Goal: Transaction & Acquisition: Purchase product/service

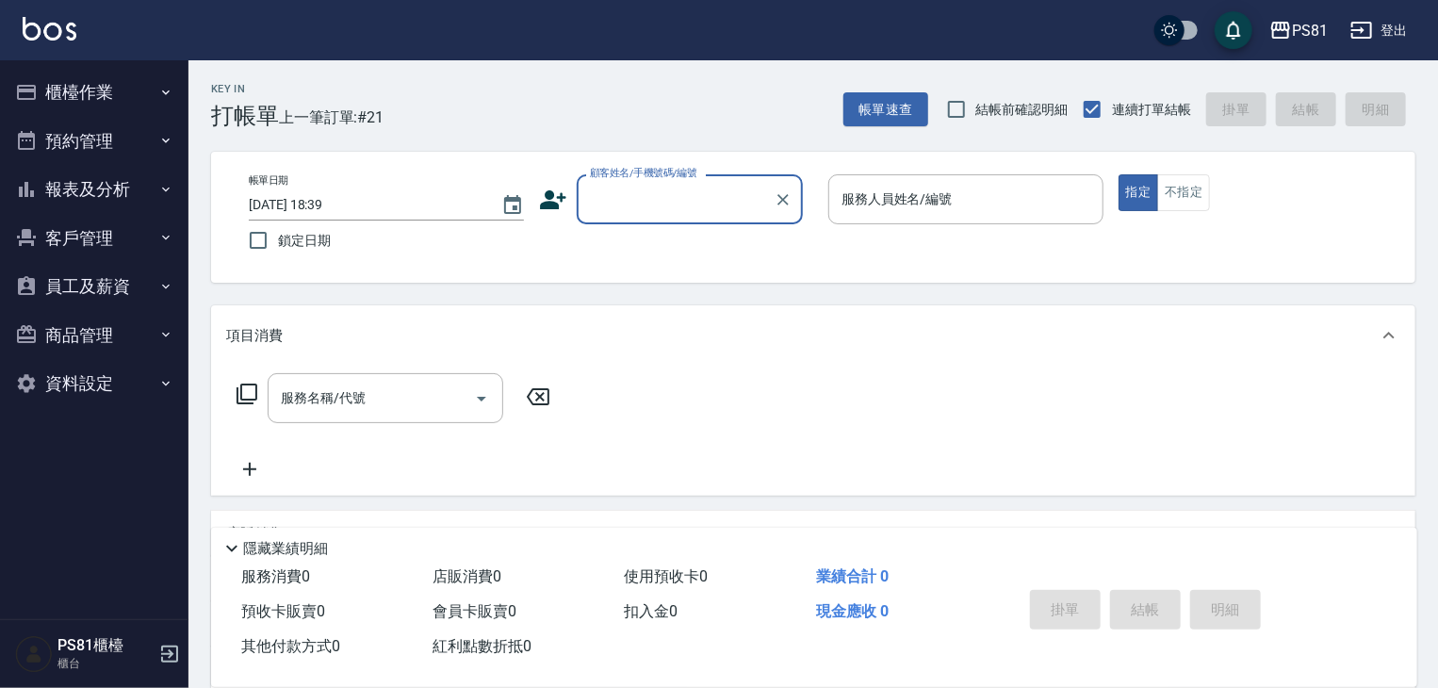
click at [165, 137] on icon "button" at bounding box center [165, 140] width 15 height 15
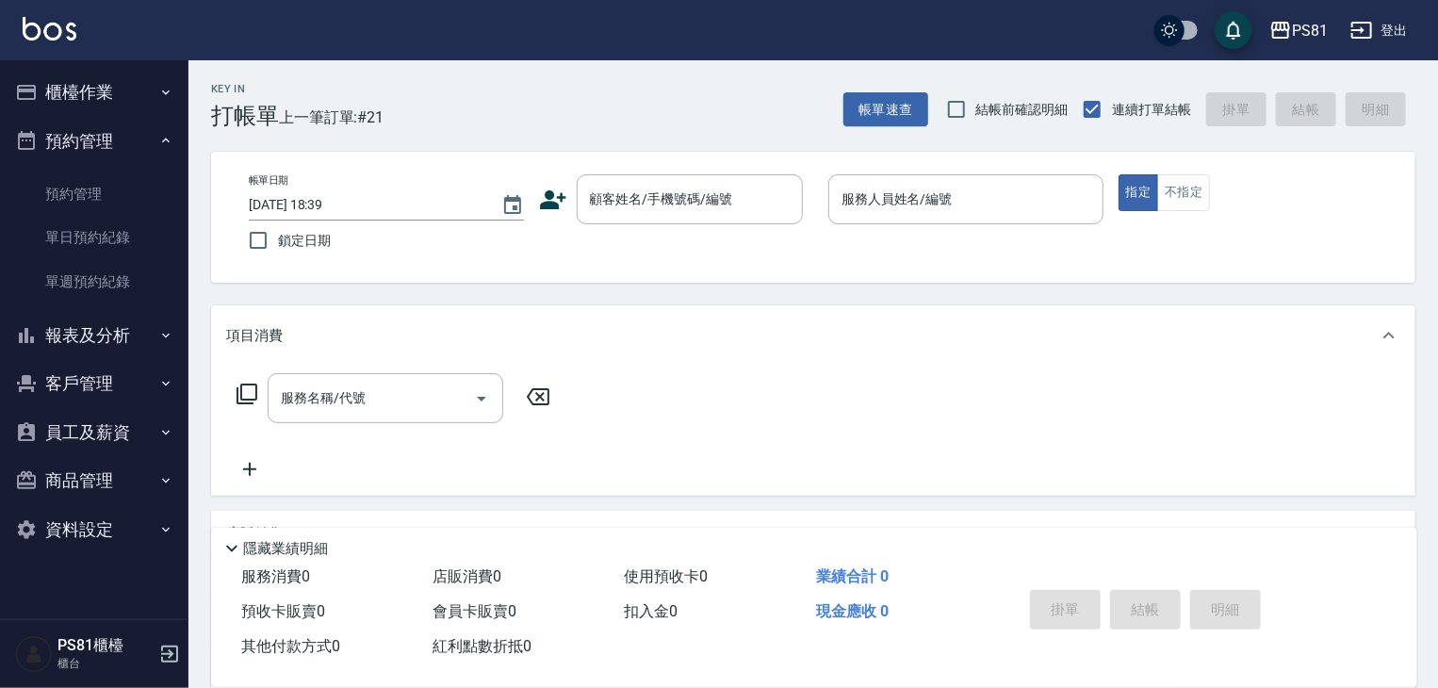
click at [162, 328] on icon "button" at bounding box center [165, 335] width 15 height 15
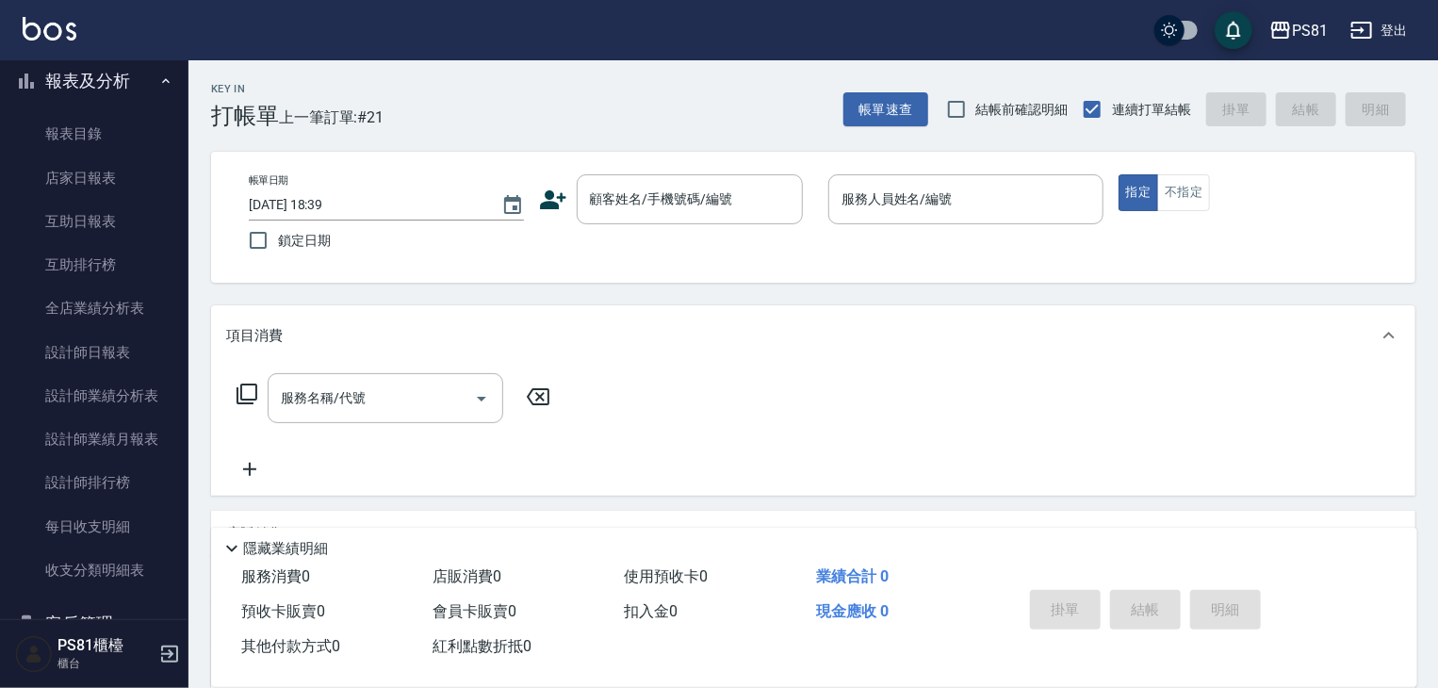
scroll to position [283, 0]
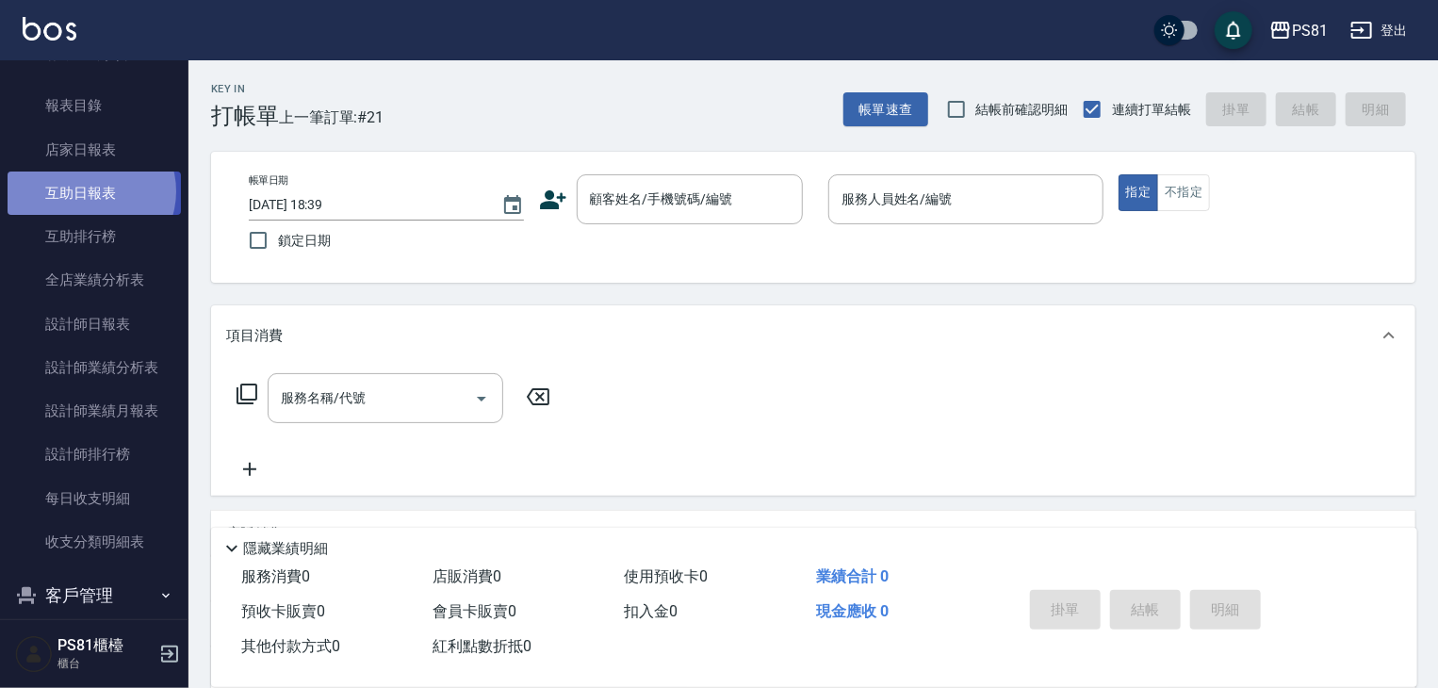
click at [89, 191] on link "互助日報表" at bounding box center [94, 192] width 173 height 43
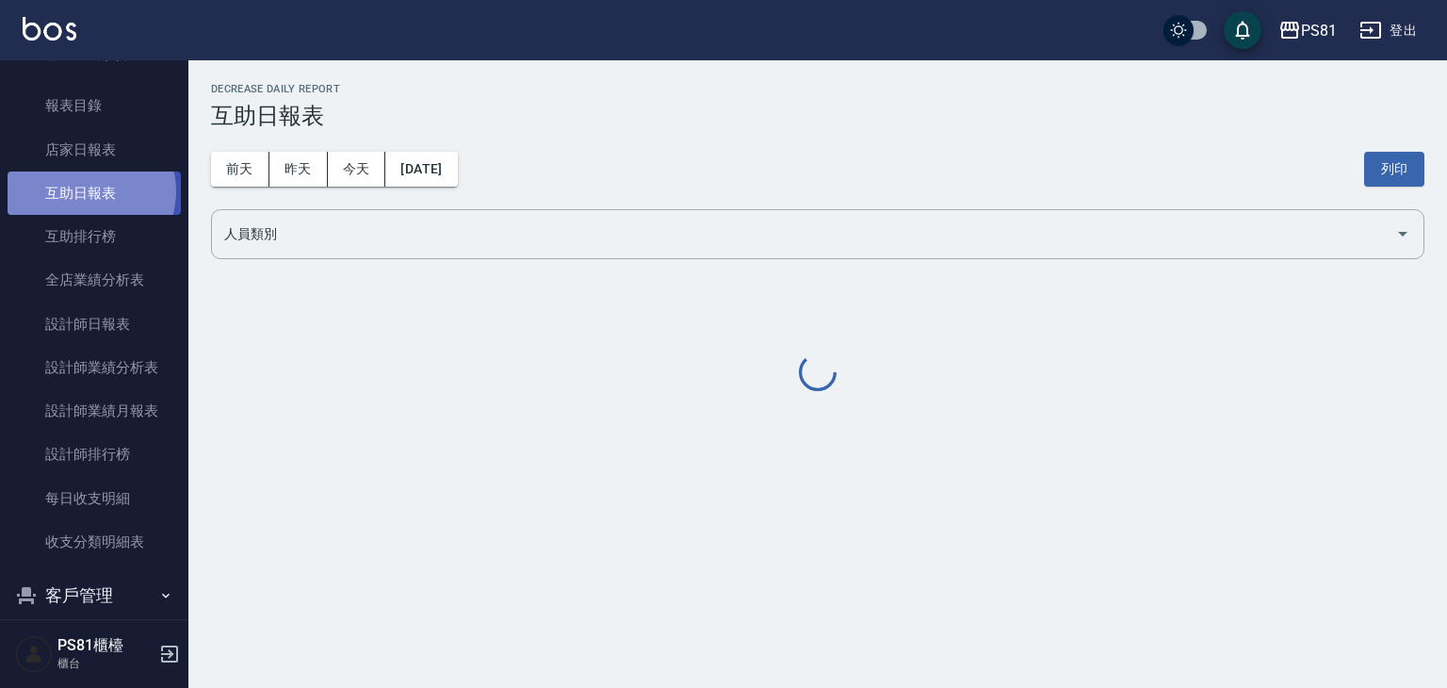
click at [89, 191] on link "互助日報表" at bounding box center [94, 192] width 173 height 43
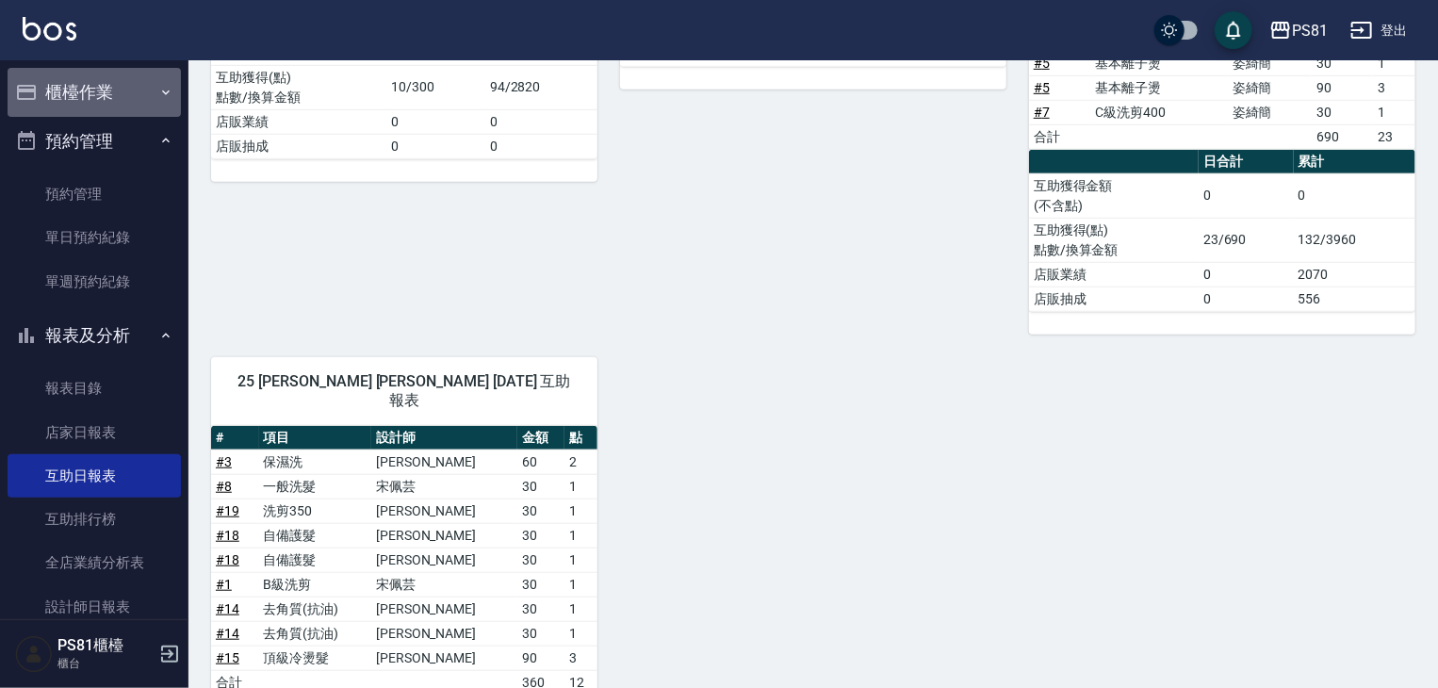
click at [158, 88] on icon "button" at bounding box center [165, 92] width 15 height 15
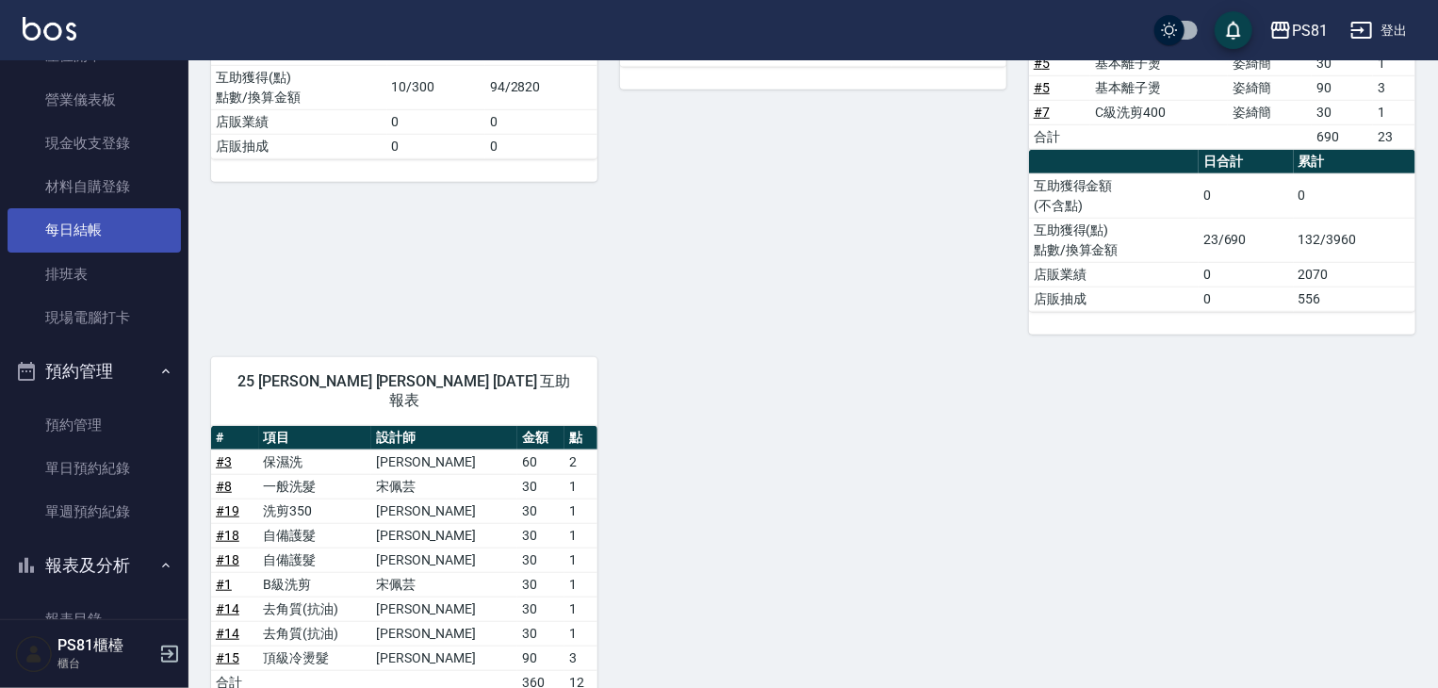
scroll to position [188, 0]
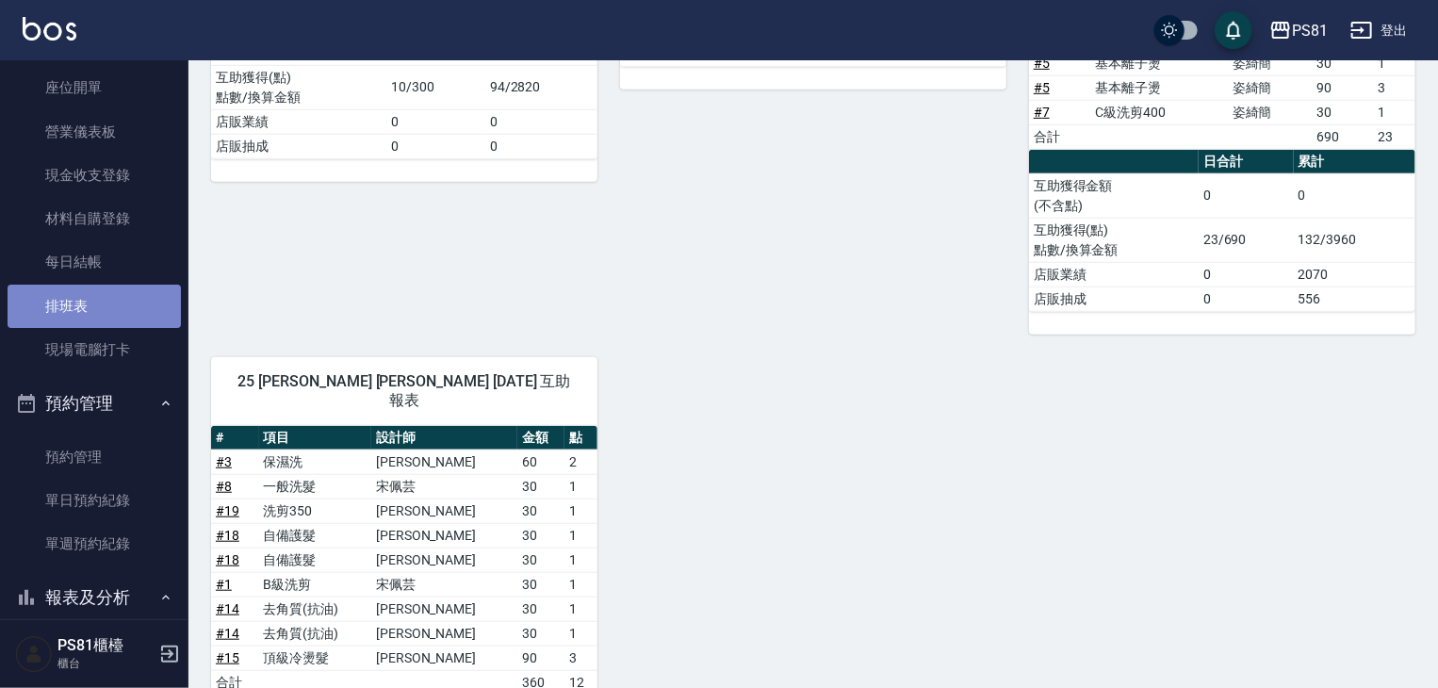
click at [112, 304] on link "排班表" at bounding box center [94, 305] width 173 height 43
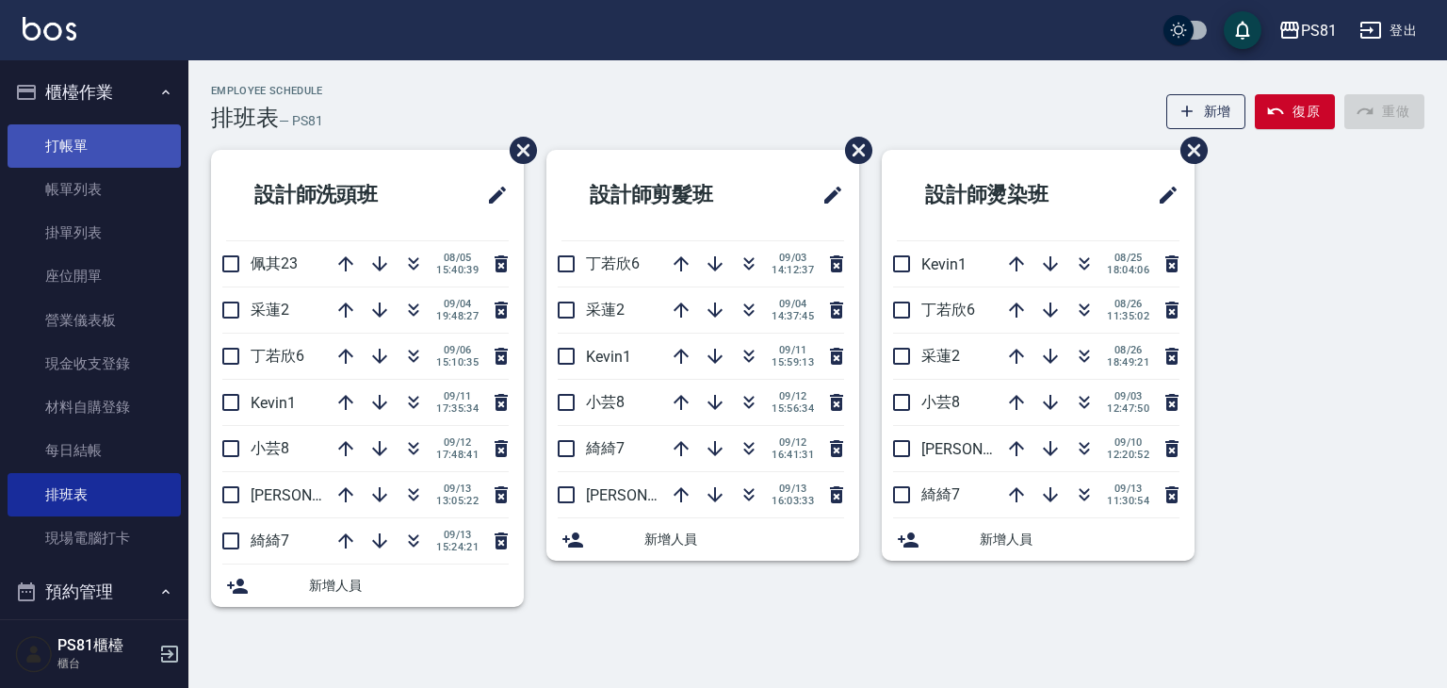
click at [117, 129] on link "打帳單" at bounding box center [94, 145] width 173 height 43
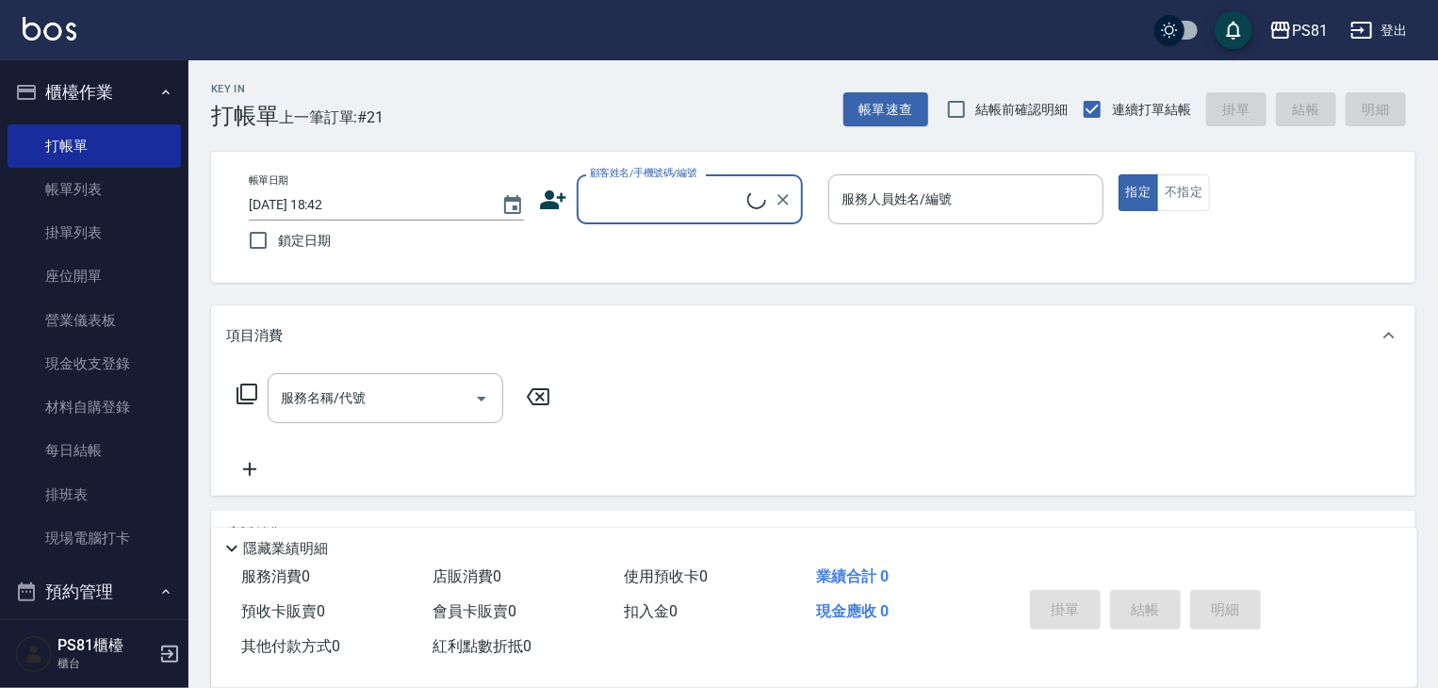
click at [690, 188] on input "顧客姓名/手機號碼/編號" at bounding box center [666, 199] width 162 height 33
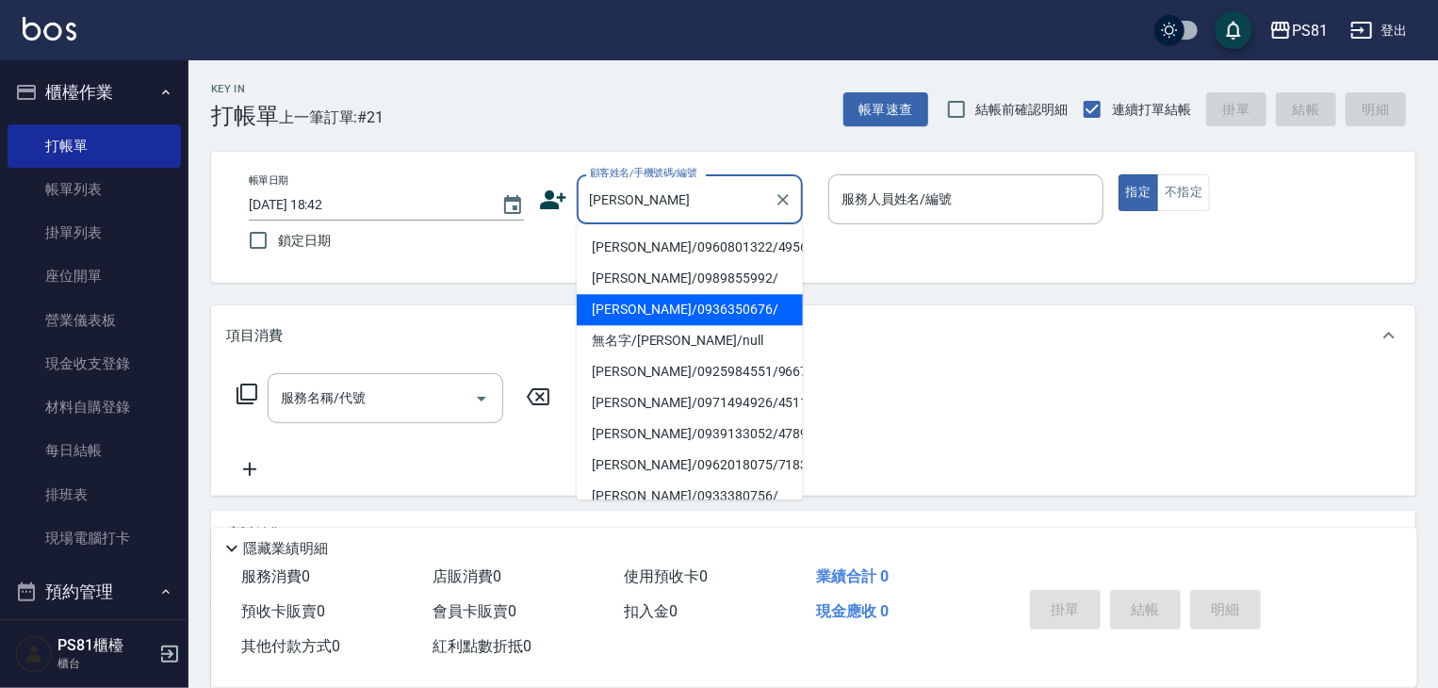
click at [716, 306] on li "[PERSON_NAME]/0936350676/" at bounding box center [690, 309] width 226 height 31
type input "[PERSON_NAME]/0936350676/"
type input "小芸-8"
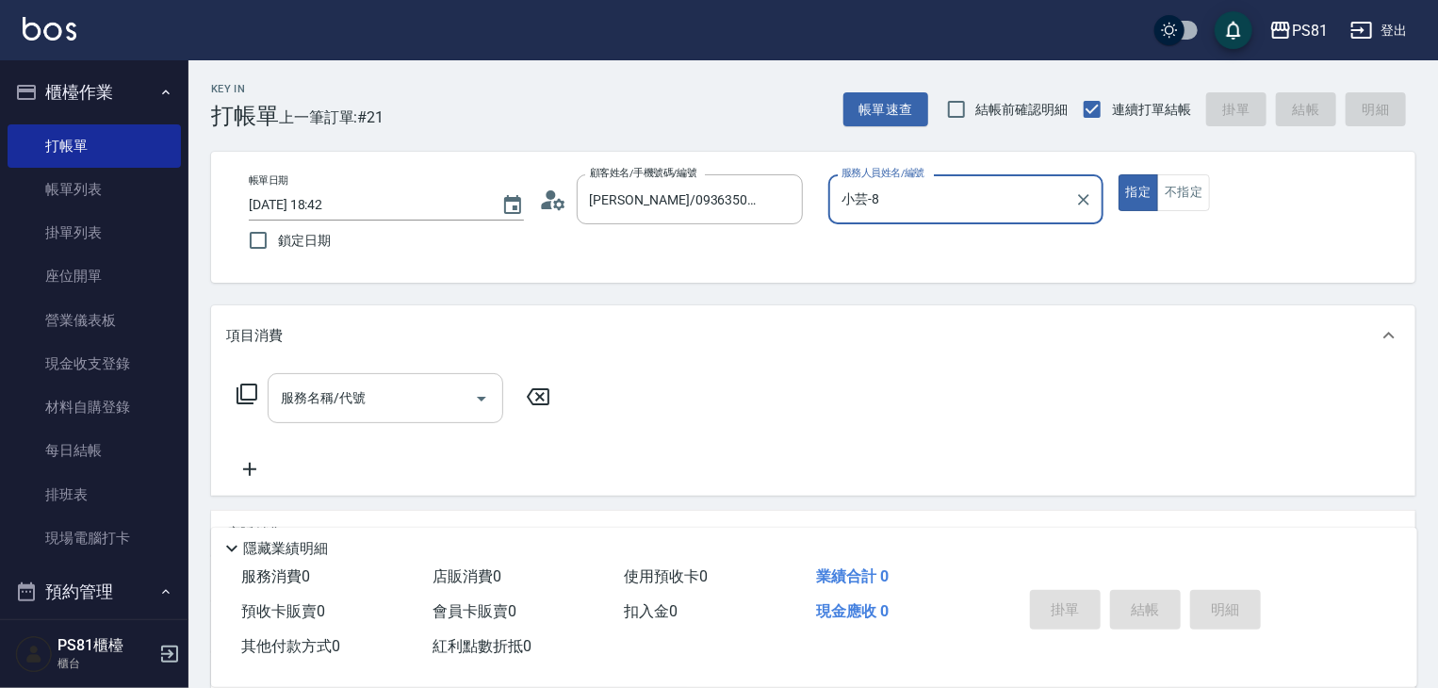
click at [381, 400] on input "服務名稱/代號" at bounding box center [371, 398] width 190 height 33
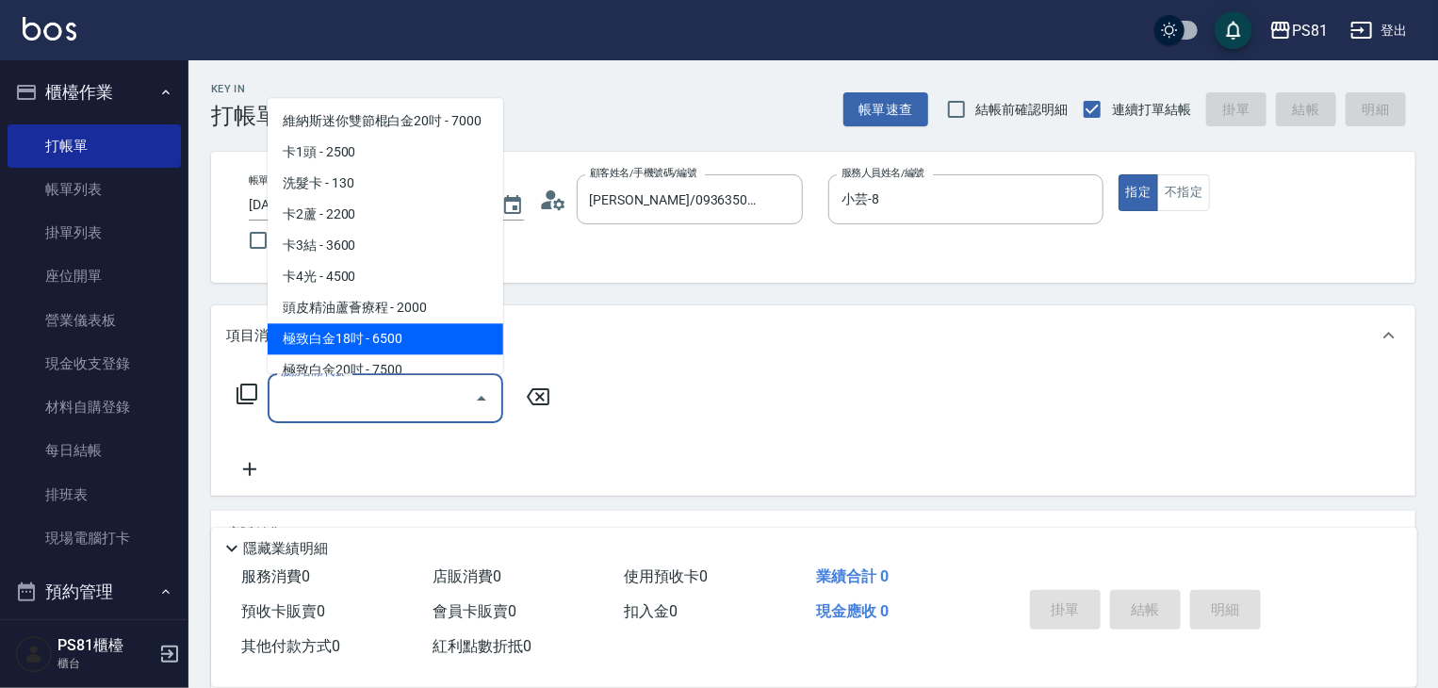
click at [376, 395] on input "服務名稱/代號" at bounding box center [371, 398] width 190 height 33
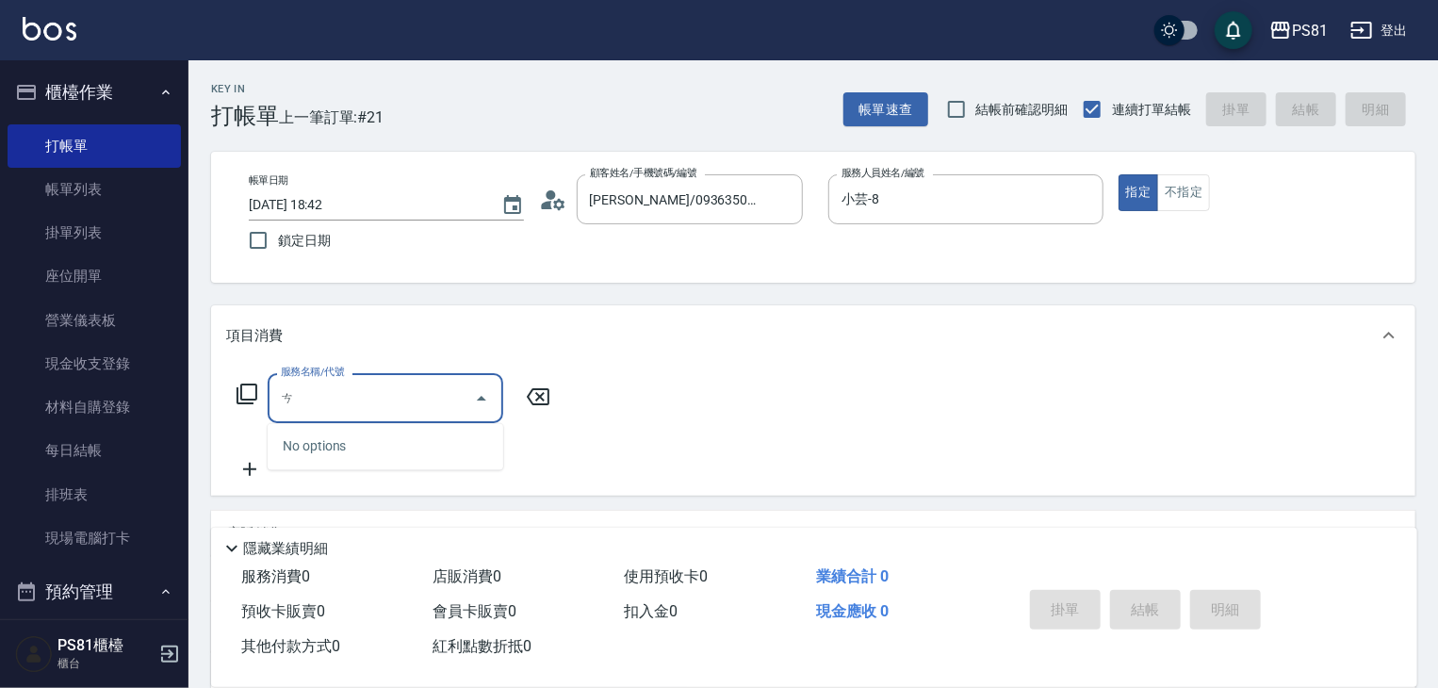
type input "ㄘ˙"
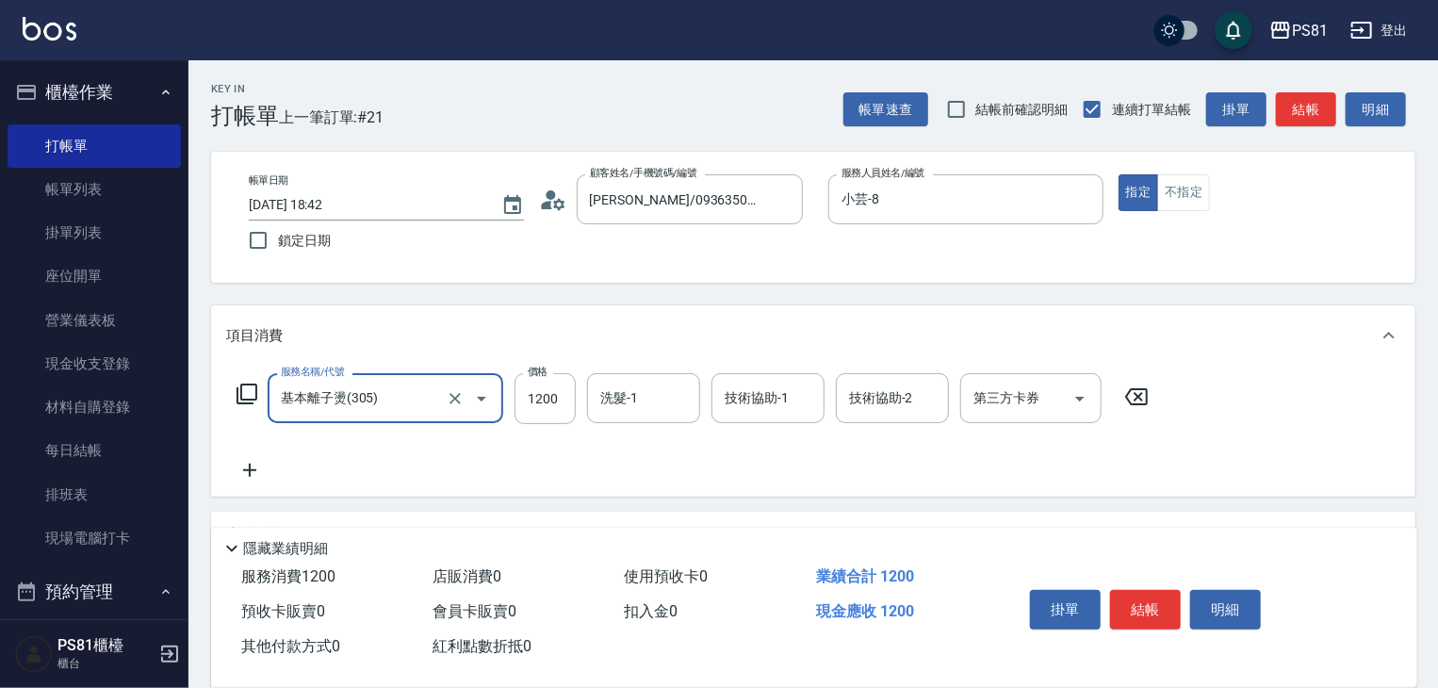
type input "基本離子燙(305)"
type input "2000"
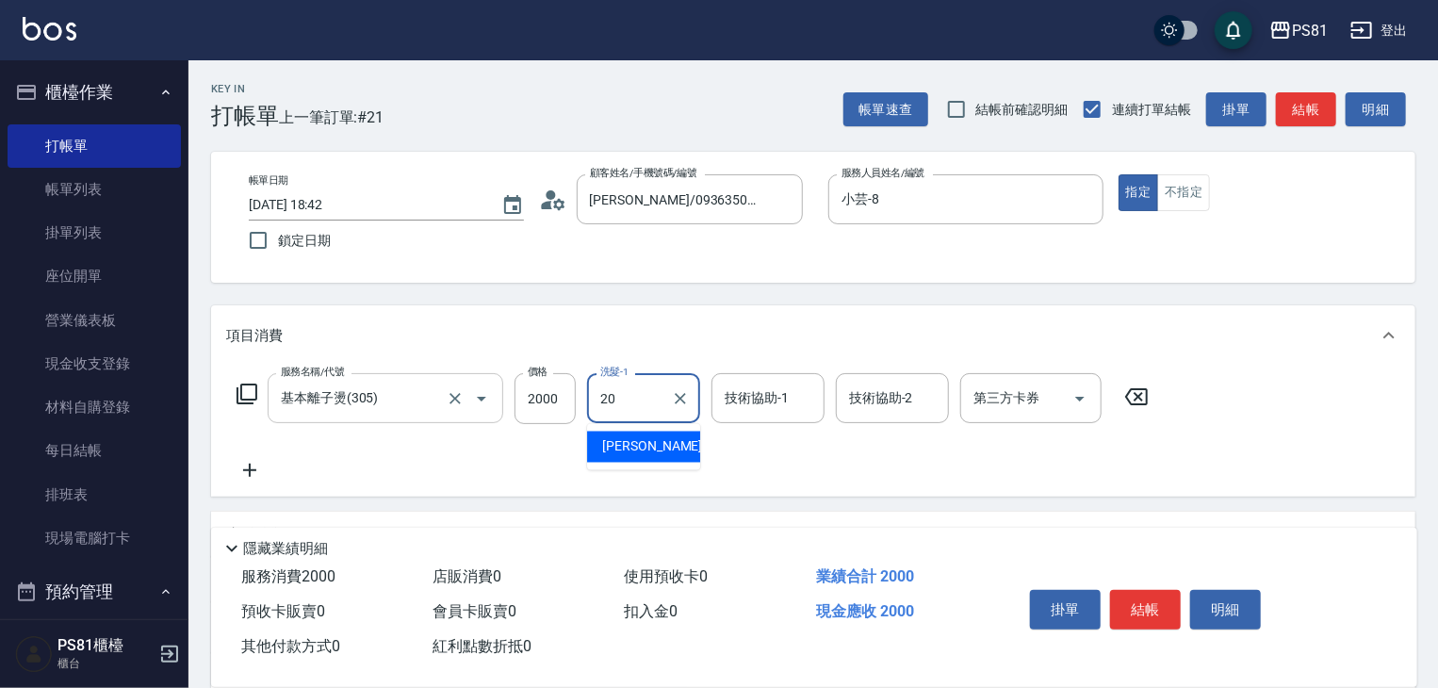
type input "[PERSON_NAME]-20"
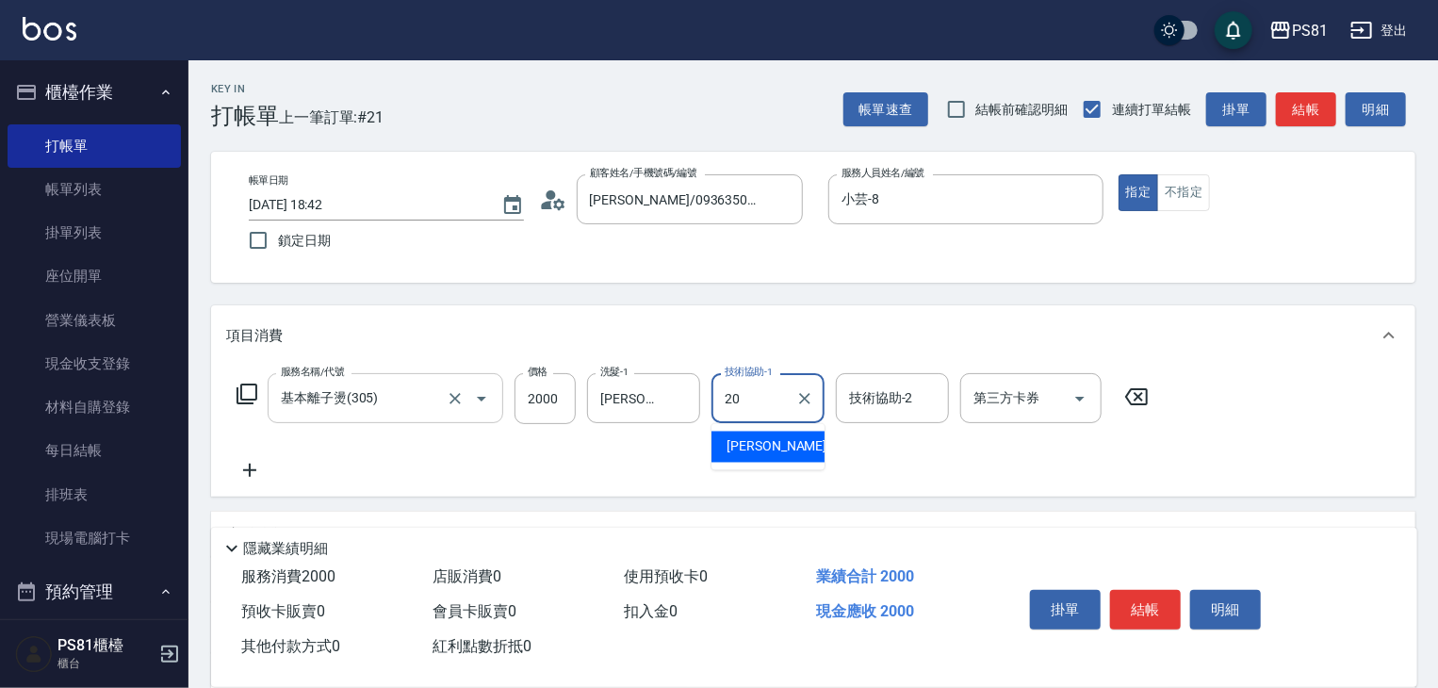
type input "[PERSON_NAME]-20"
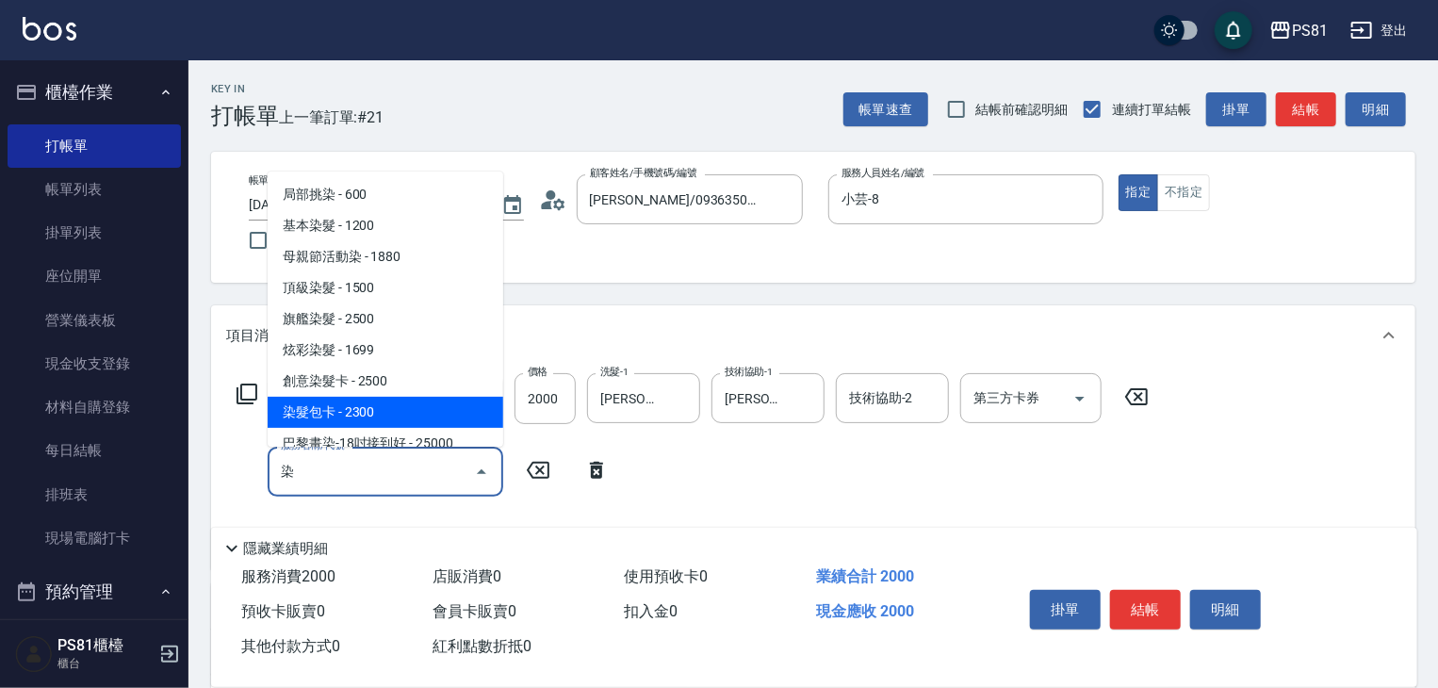
type input "染髮包卡(9033)"
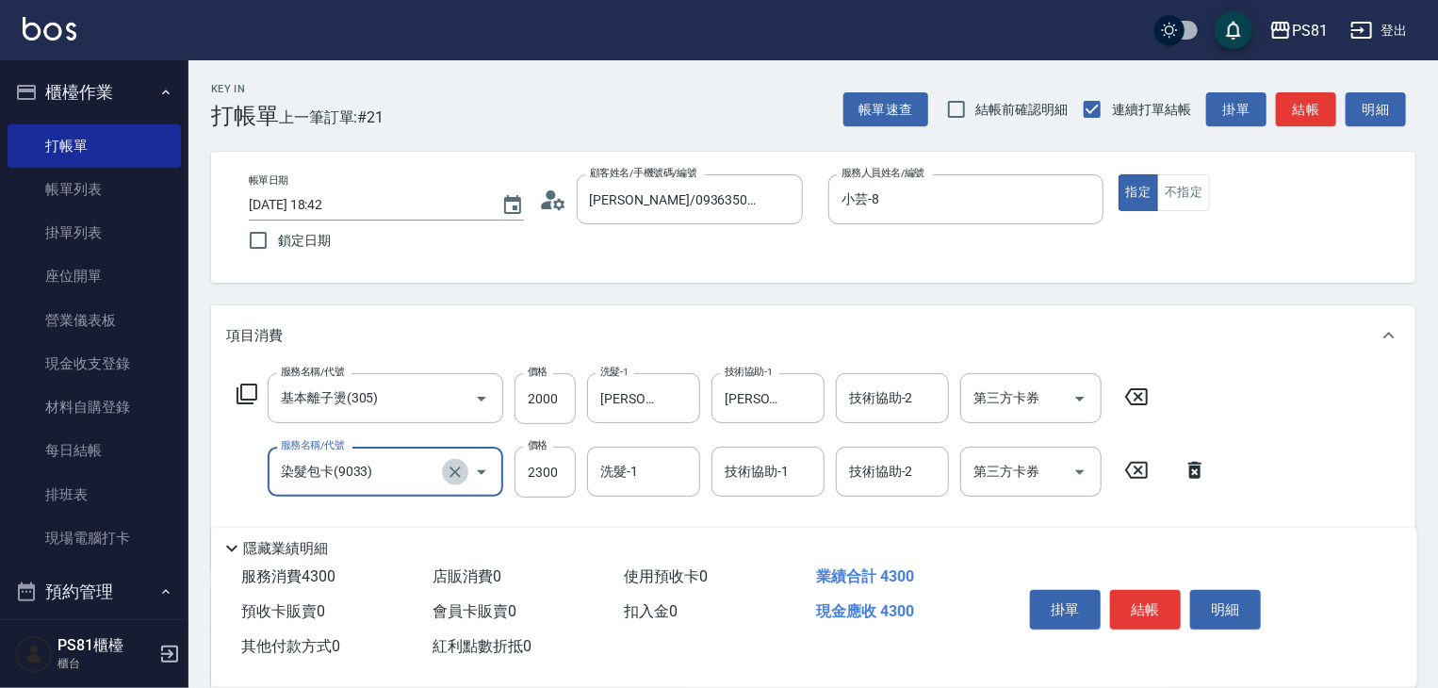
drag, startPoint x: 460, startPoint y: 478, endPoint x: 439, endPoint y: 470, distance: 22.1
click at [460, 476] on icon "Clear" at bounding box center [455, 472] width 19 height 19
click at [397, 465] on input "服務名稱/代號" at bounding box center [359, 471] width 166 height 33
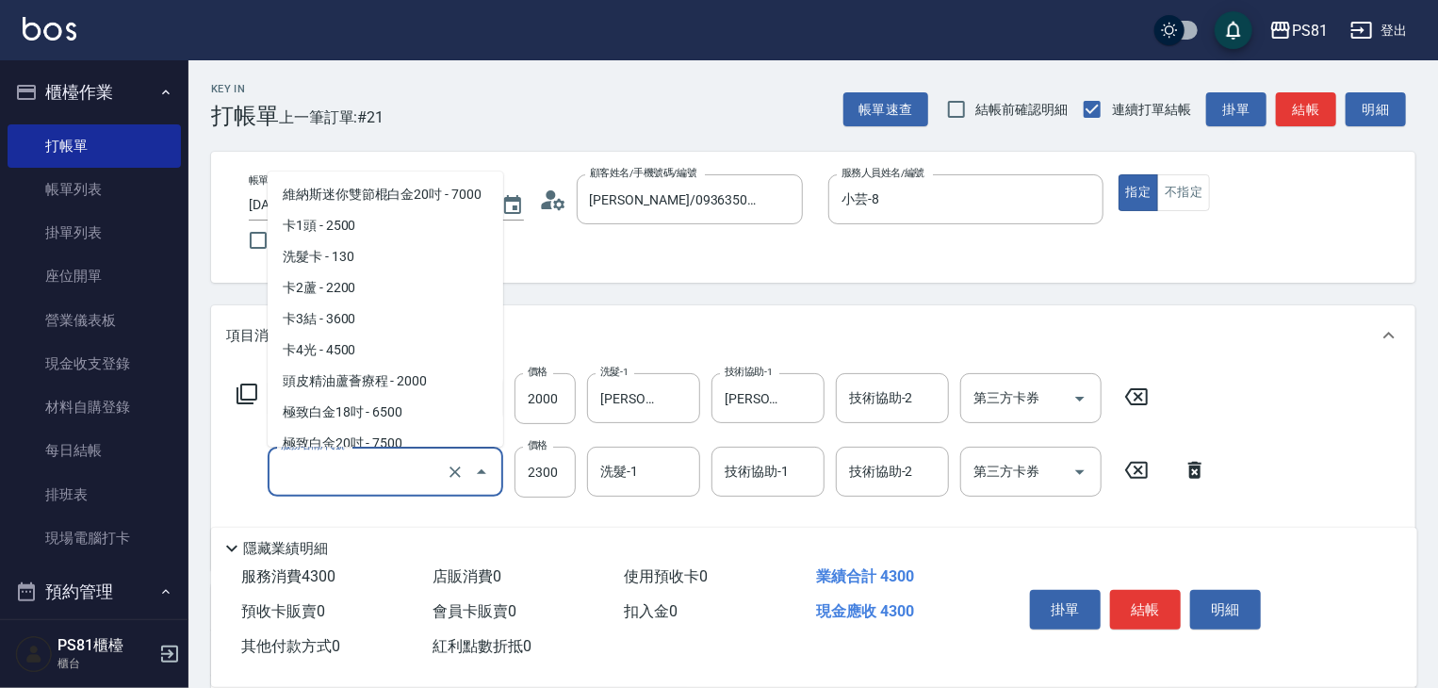
scroll to position [6611, 0]
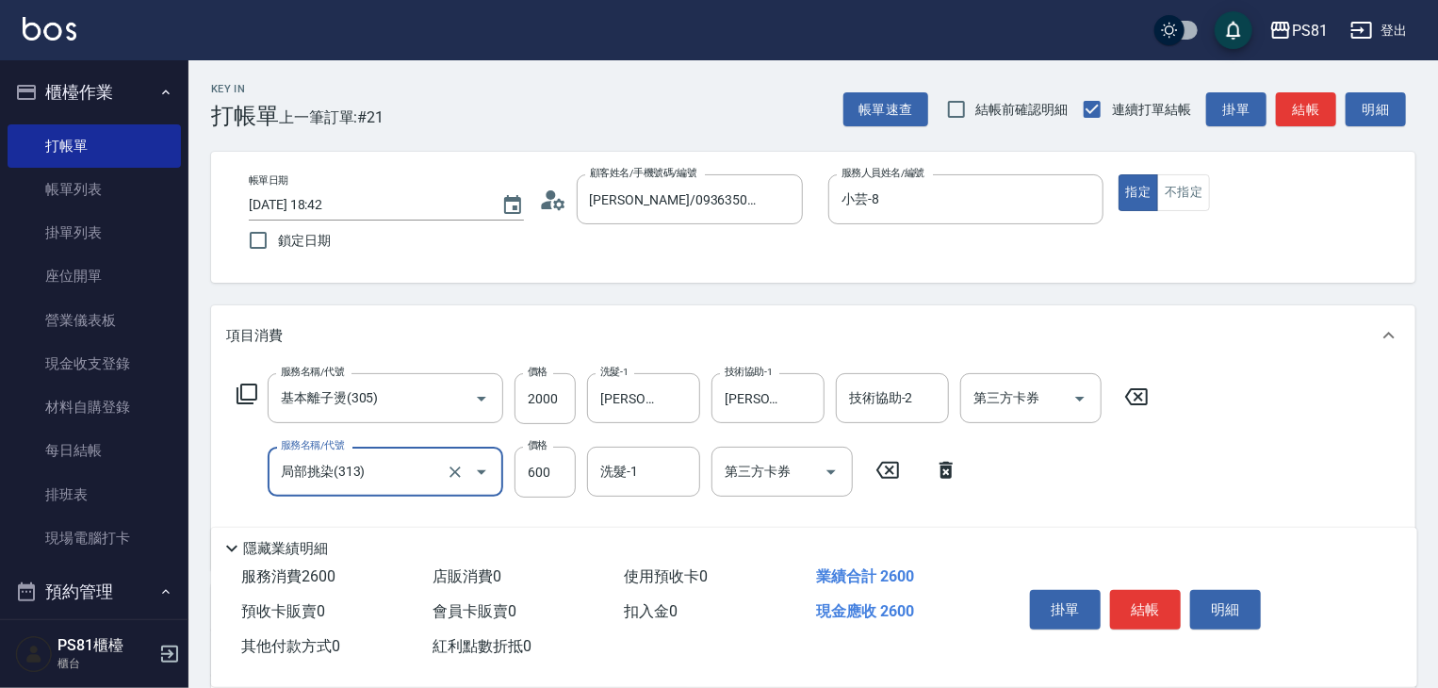
type input "局部挑染(313)"
type input "800"
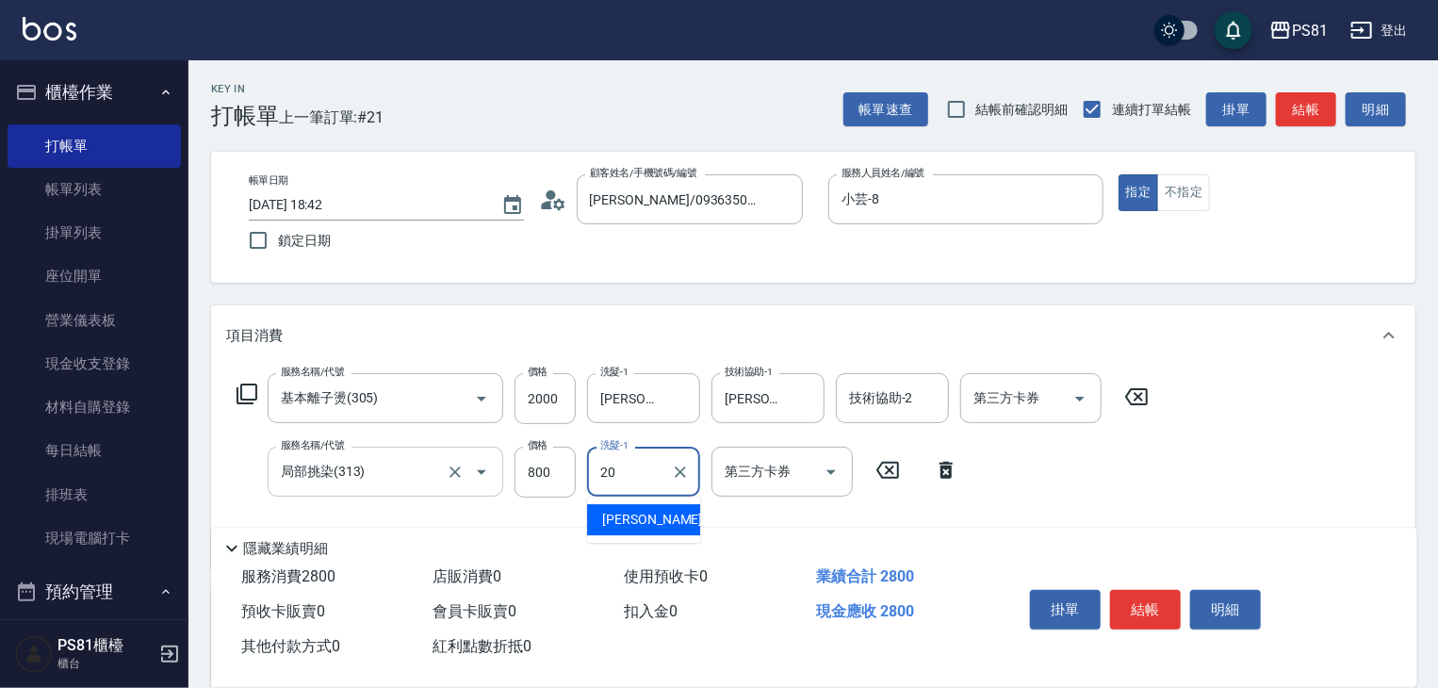
type input "[PERSON_NAME]-20"
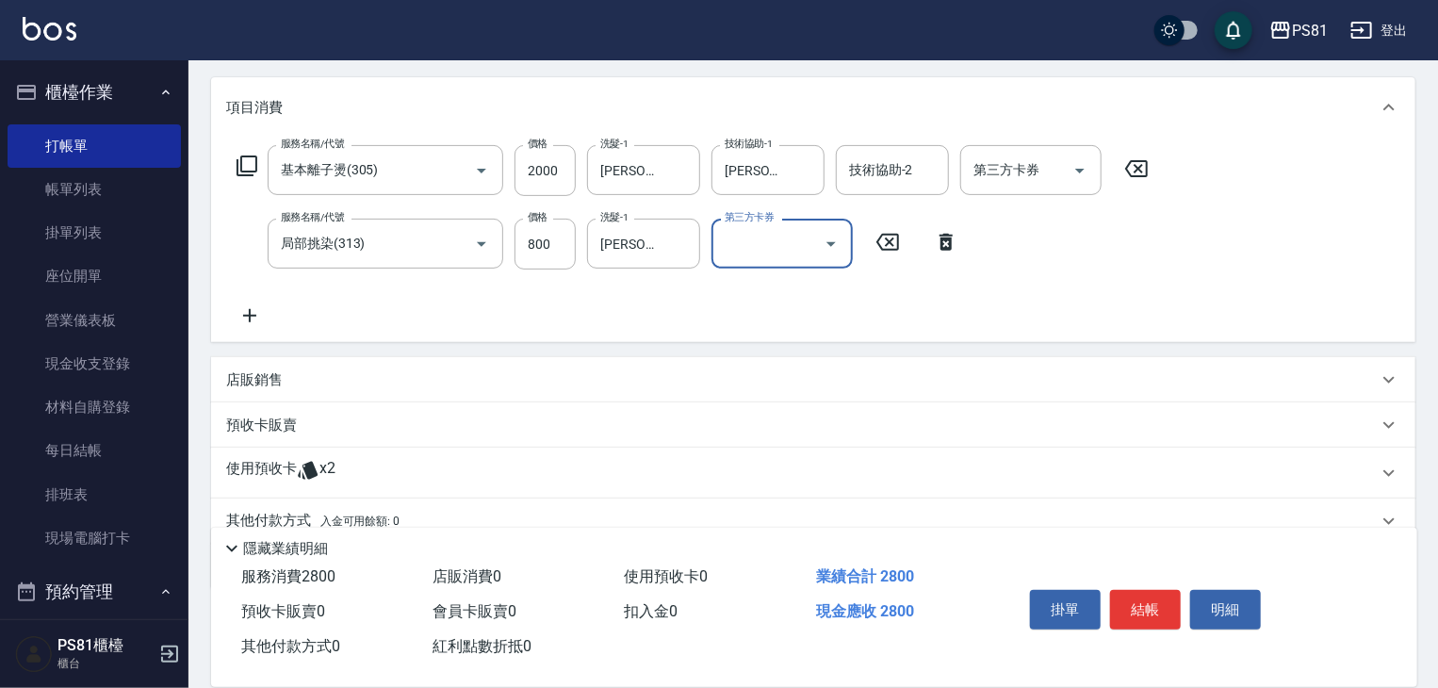
scroll to position [308, 0]
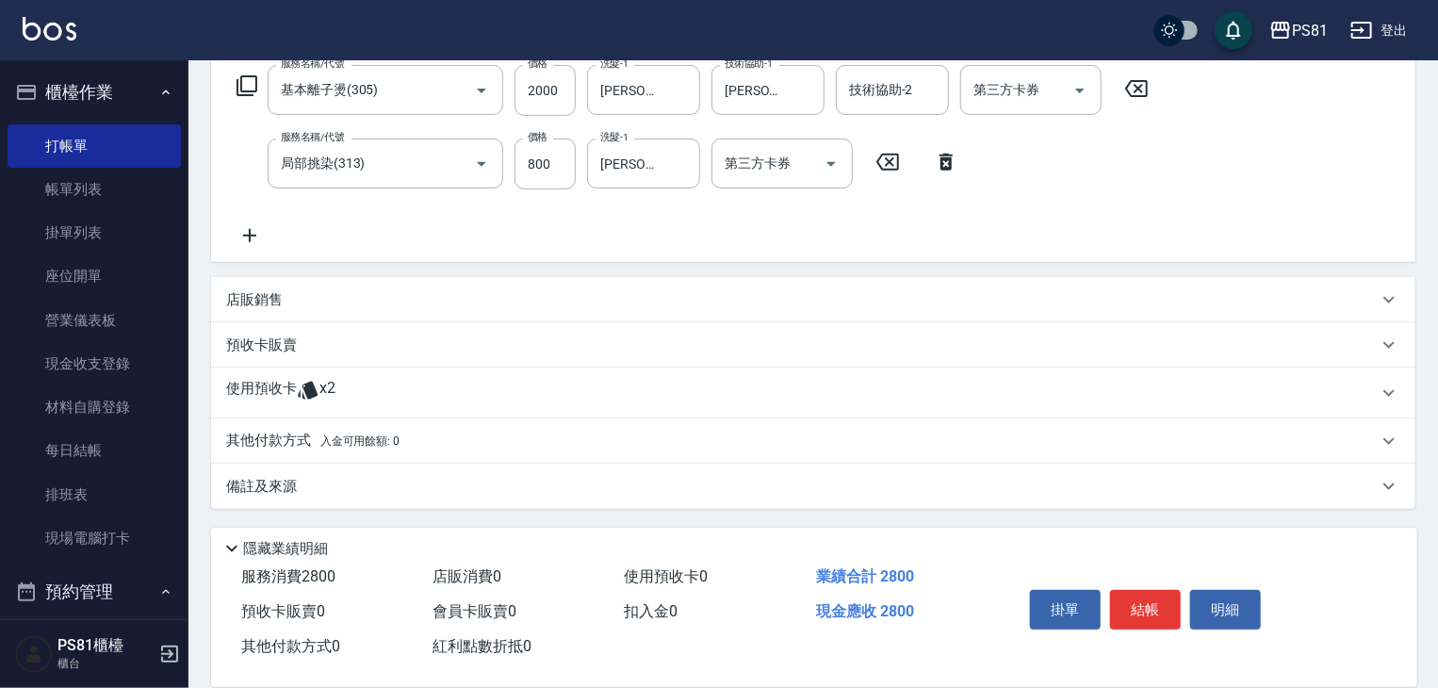
click at [244, 240] on icon at bounding box center [249, 235] width 47 height 23
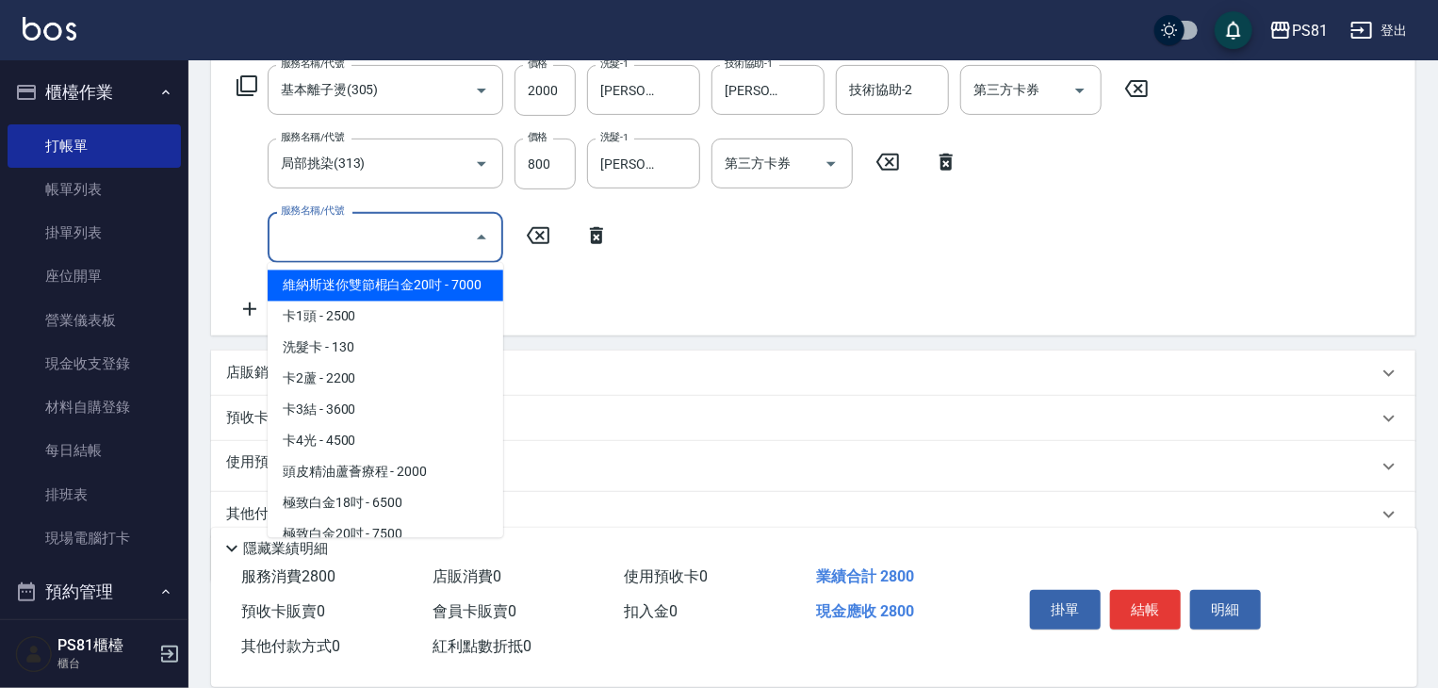
click at [335, 252] on input "服務名稱/代號" at bounding box center [371, 236] width 190 height 33
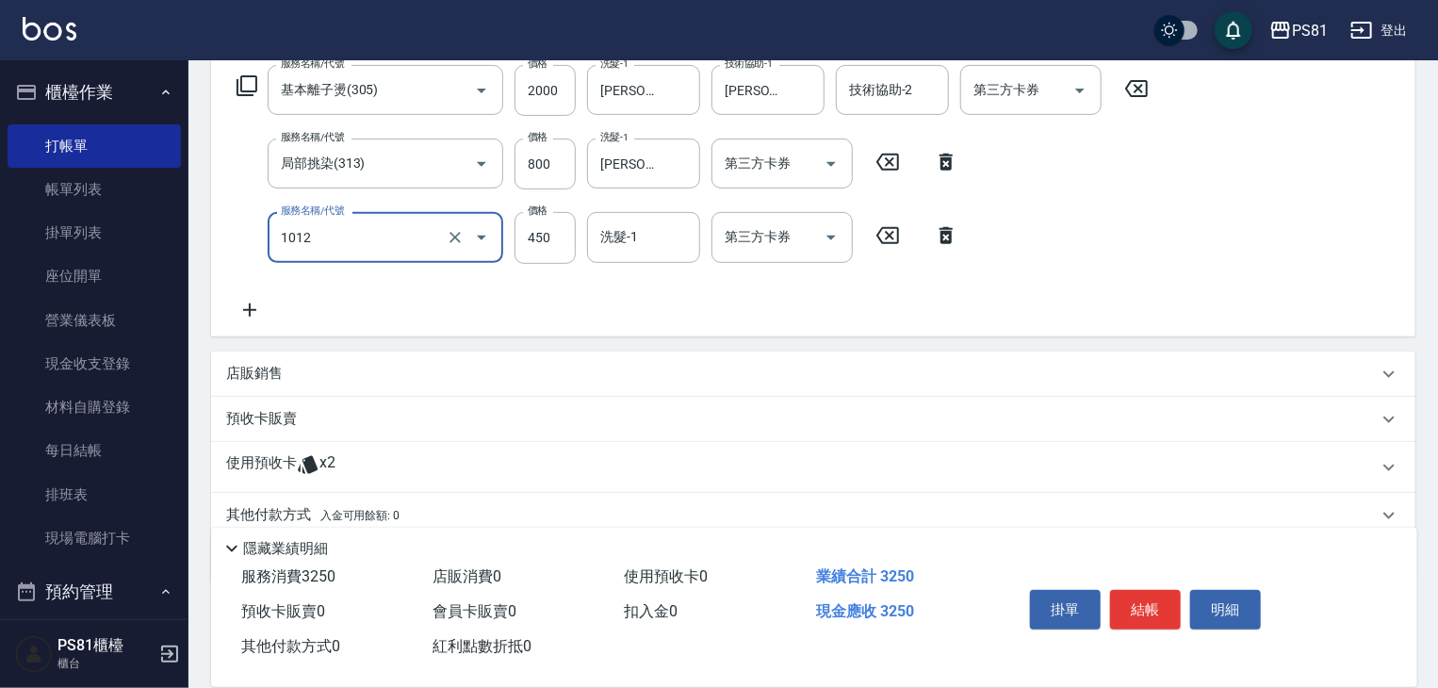
type input "B級洗剪(1012)"
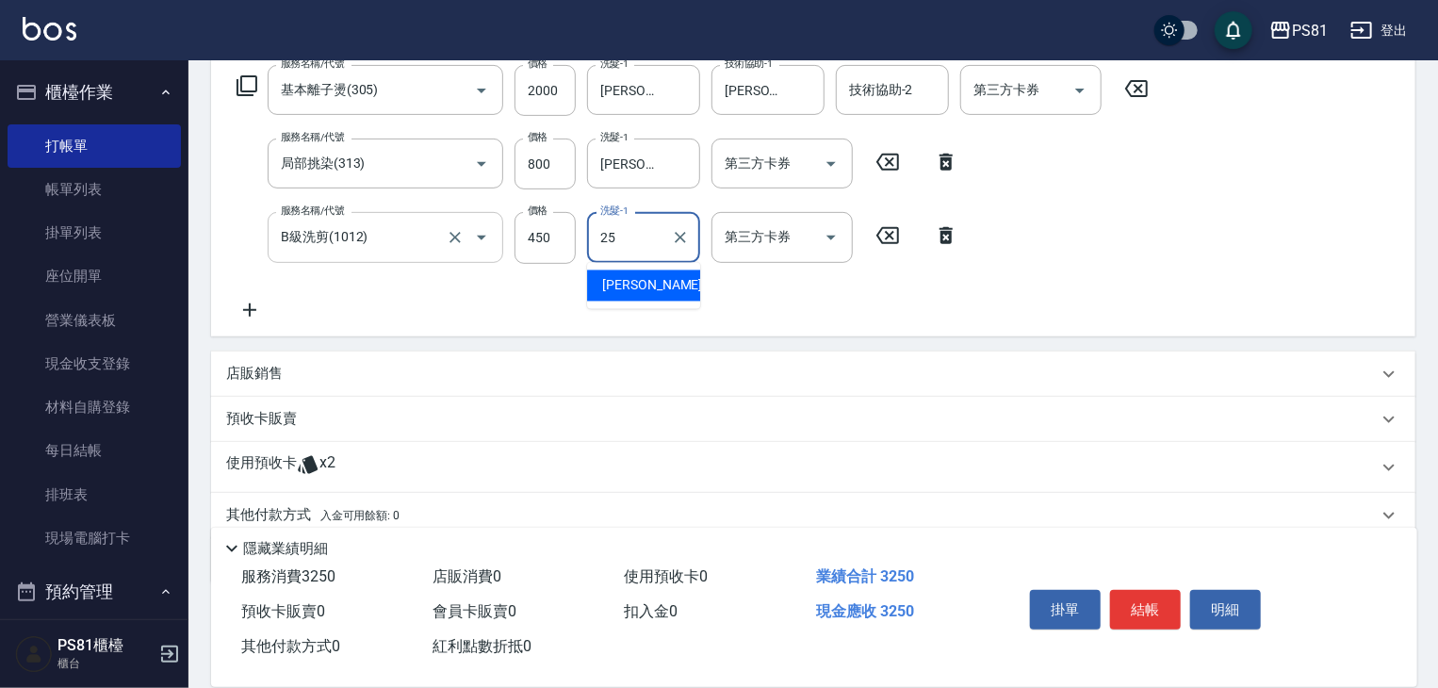
type input "[PERSON_NAME]-25"
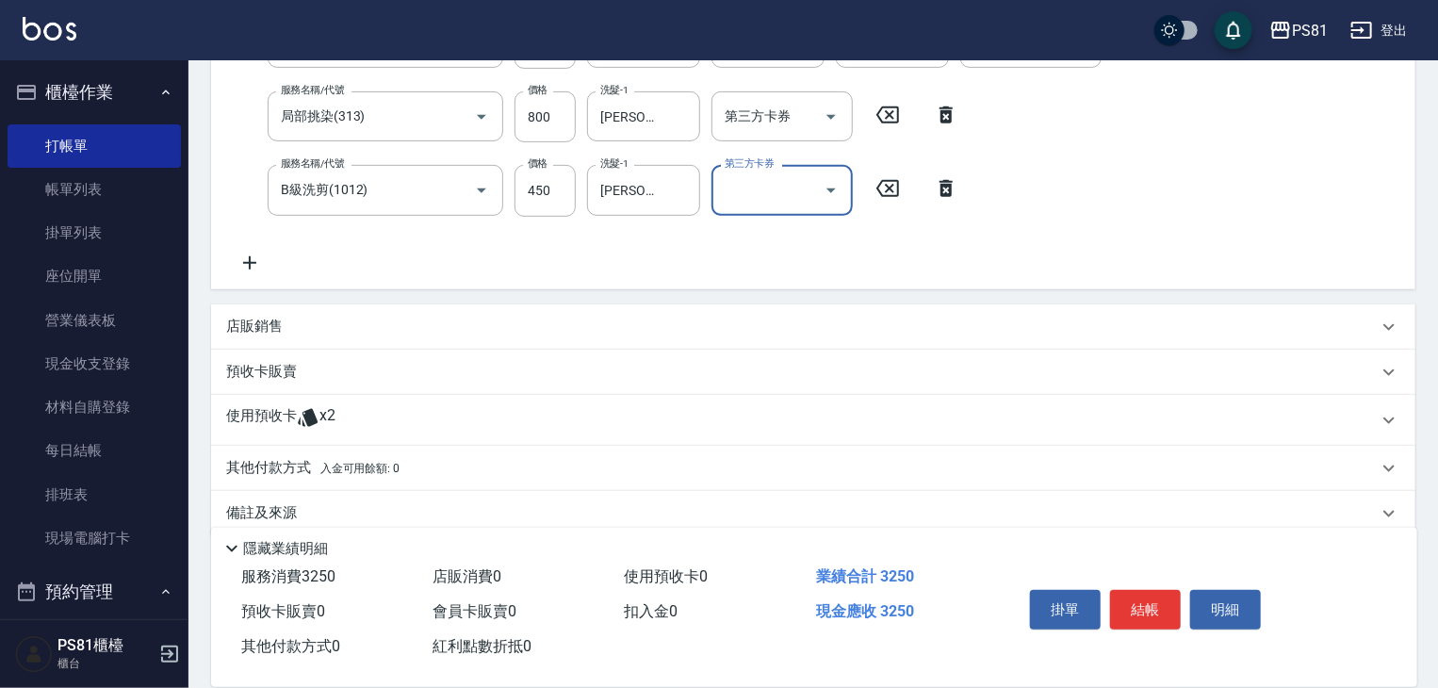
scroll to position [382, 0]
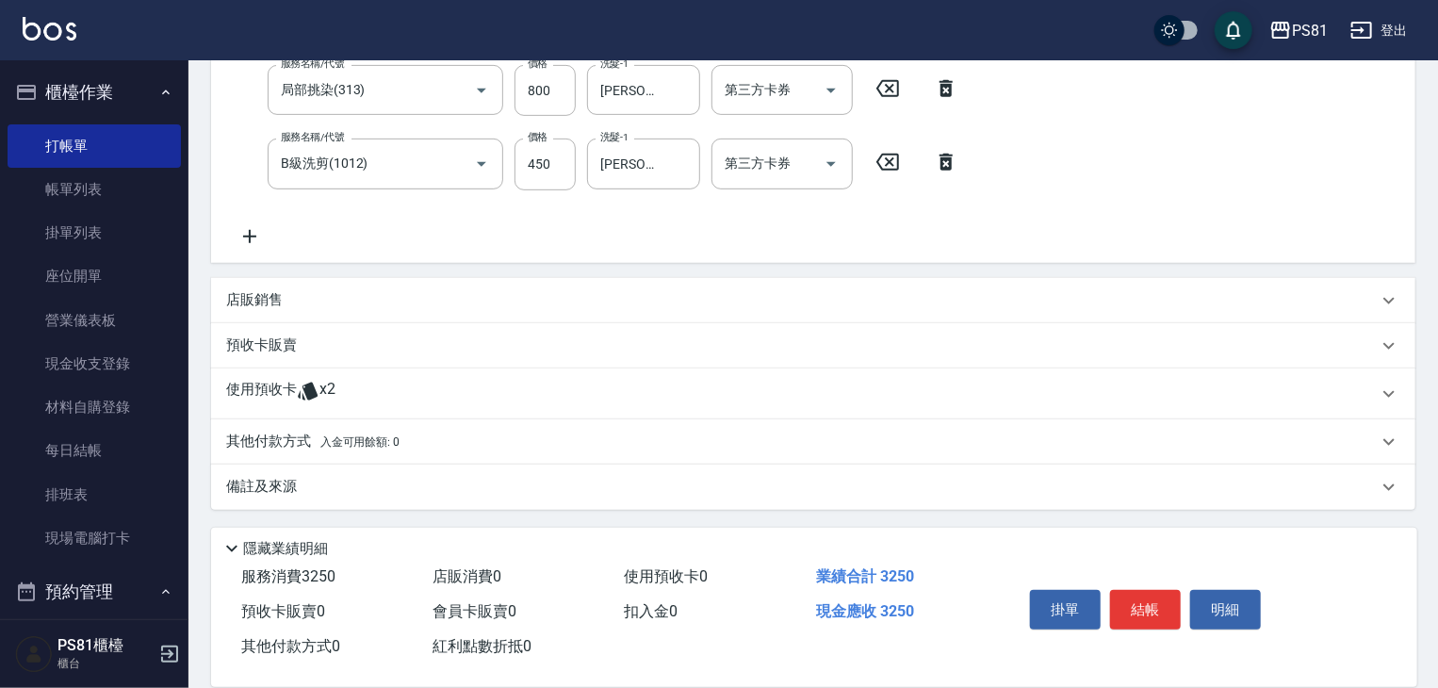
click at [347, 443] on span "入金可用餘額: 0" at bounding box center [360, 441] width 80 height 13
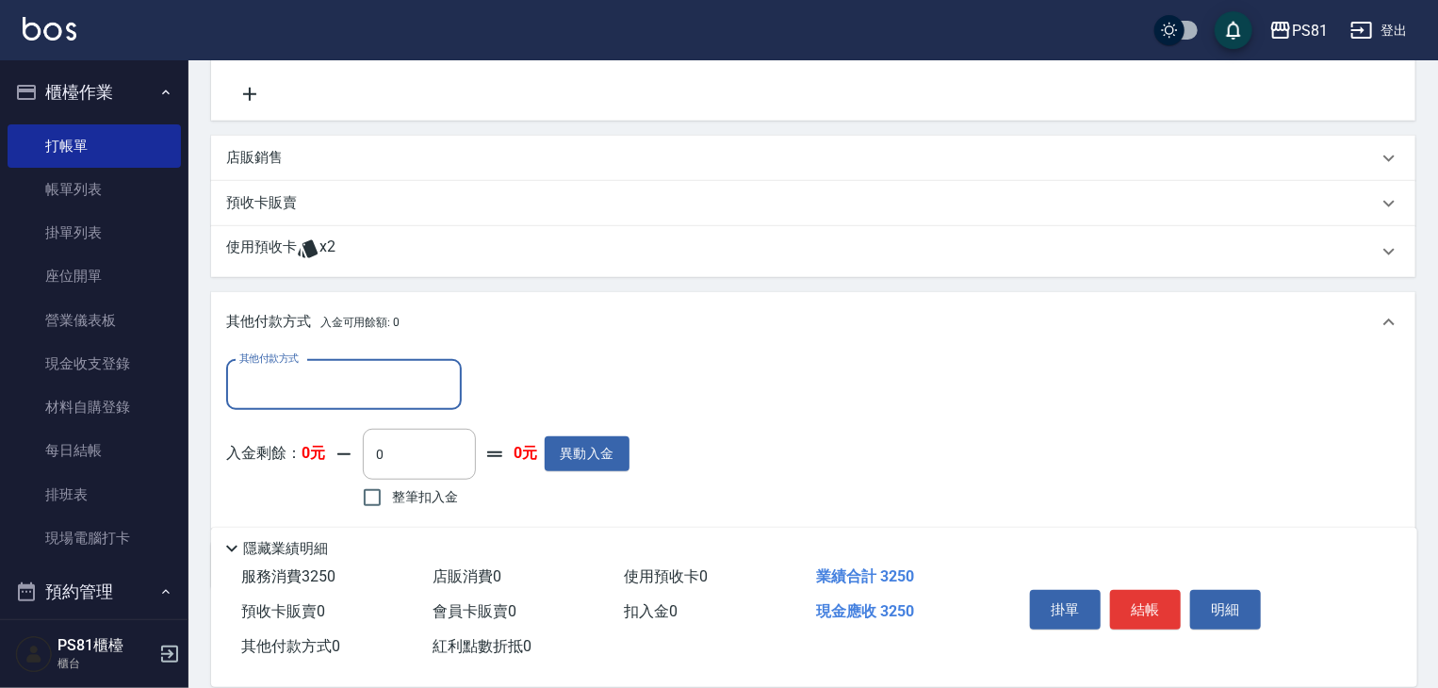
scroll to position [603, 0]
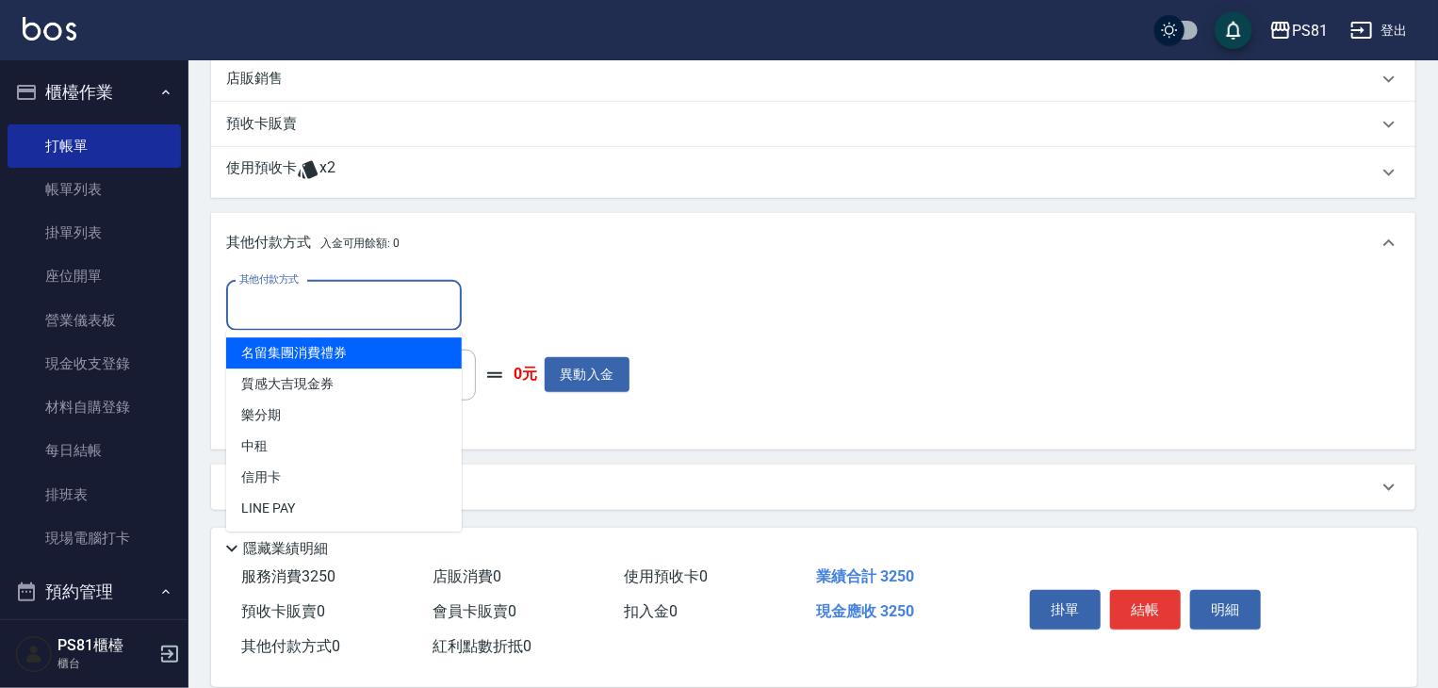
click at [334, 316] on input "其他付款方式" at bounding box center [344, 305] width 219 height 33
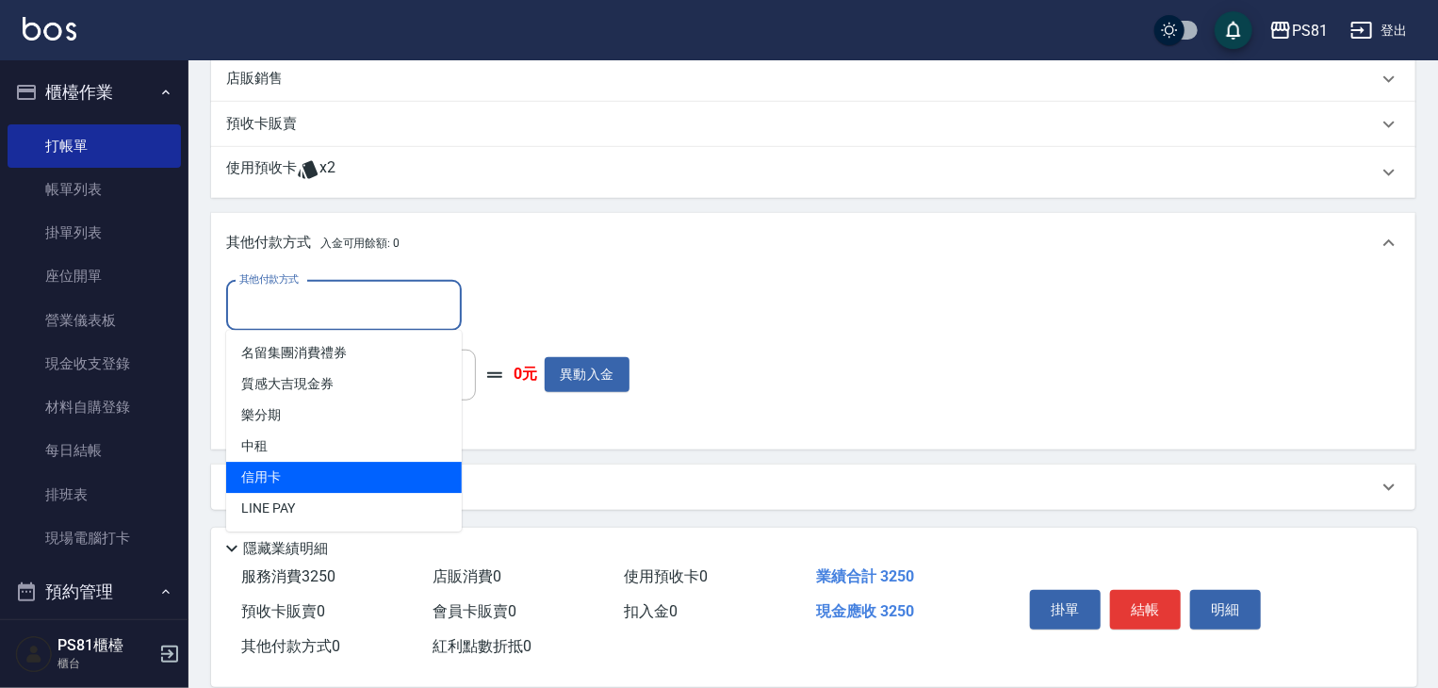
drag, startPoint x: 335, startPoint y: 468, endPoint x: 347, endPoint y: 461, distance: 13.6
click at [336, 468] on span "信用卡" at bounding box center [344, 477] width 236 height 31
type input "信用卡"
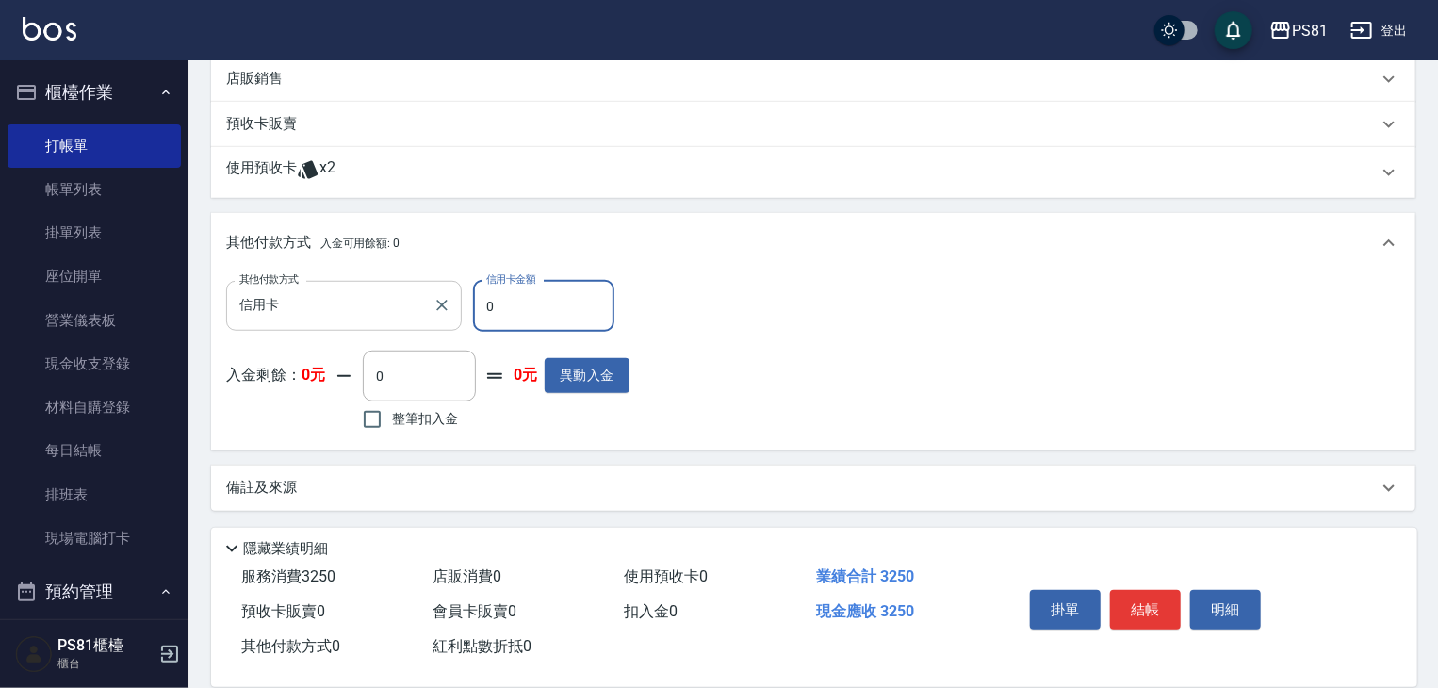
drag, startPoint x: 546, startPoint y: 292, endPoint x: 460, endPoint y: 301, distance: 87.2
click at [460, 301] on div "其他付款方式 信用卡 其他付款方式 信用卡金額 0 信用卡金額" at bounding box center [427, 306] width 403 height 51
type input "3250"
click at [1141, 611] on button "結帳" at bounding box center [1145, 610] width 71 height 40
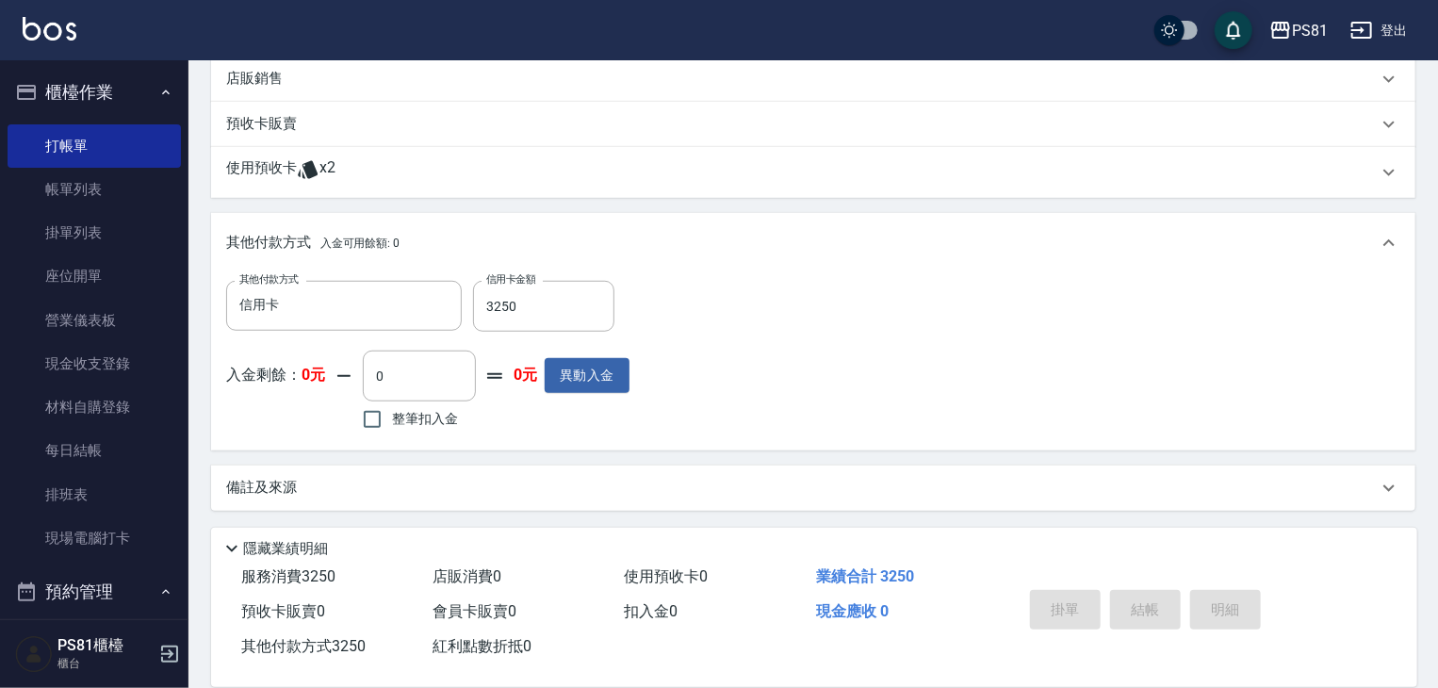
type input "[DATE] 18:44"
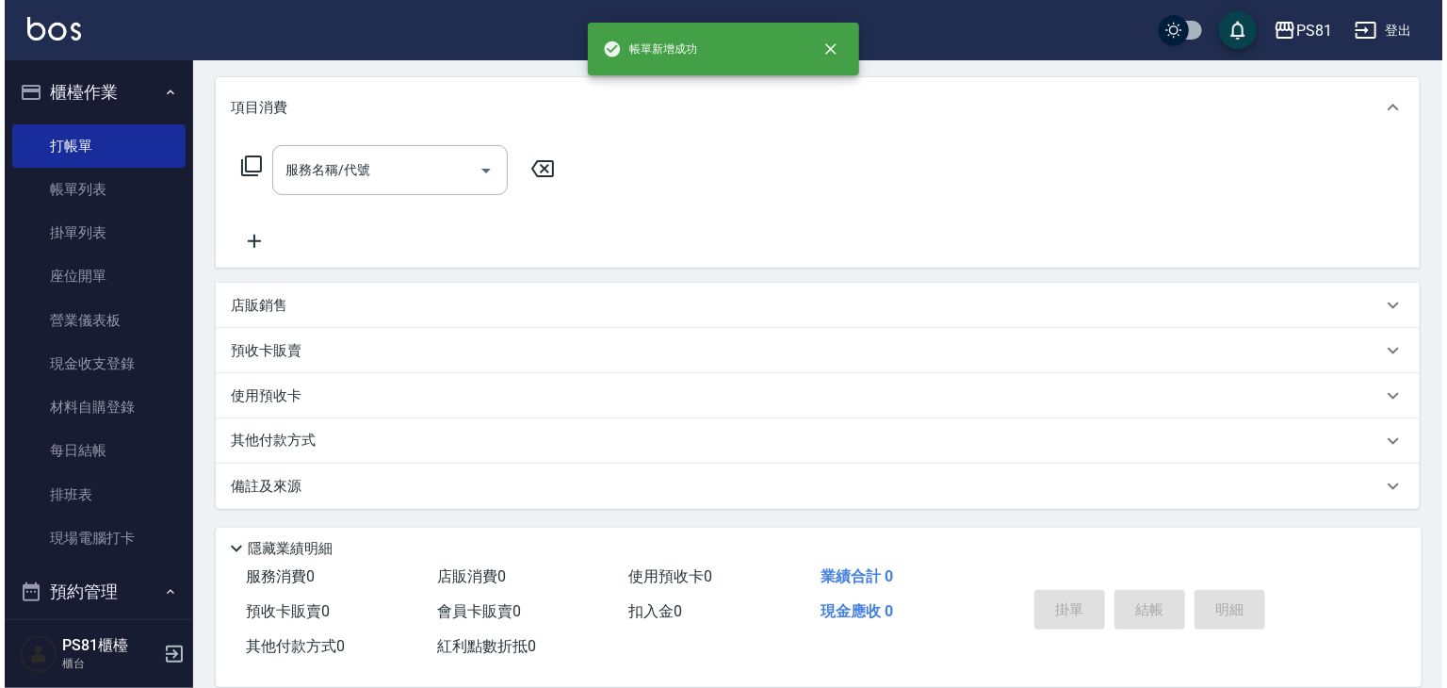
scroll to position [0, 0]
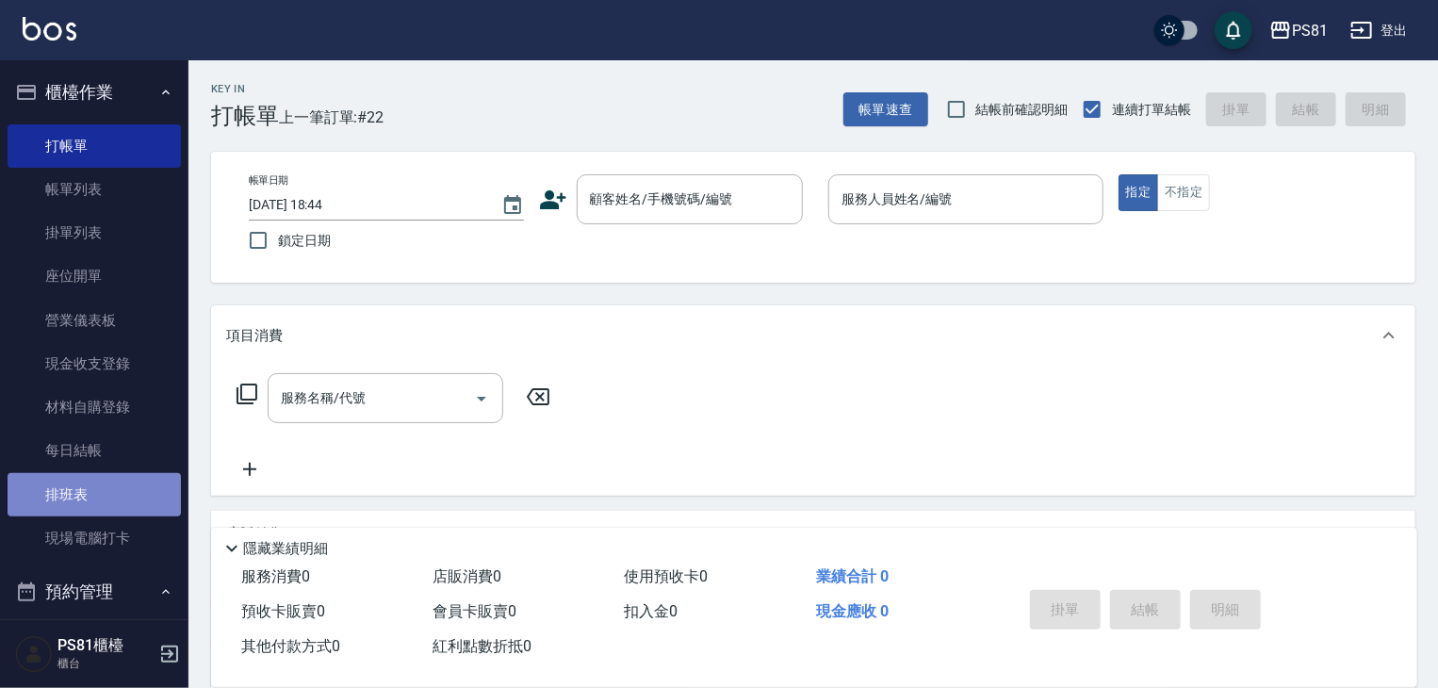
click at [124, 493] on link "排班表" at bounding box center [94, 494] width 173 height 43
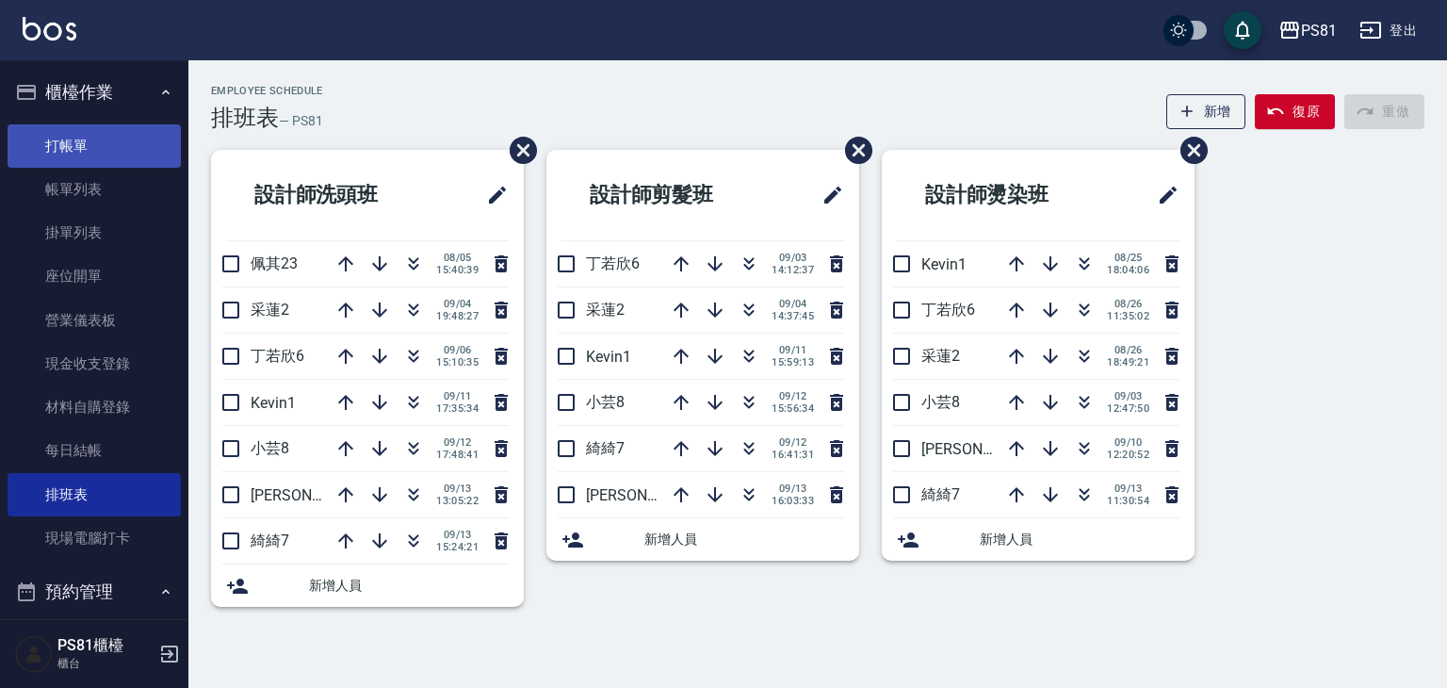
click at [134, 156] on link "打帳單" at bounding box center [94, 145] width 173 height 43
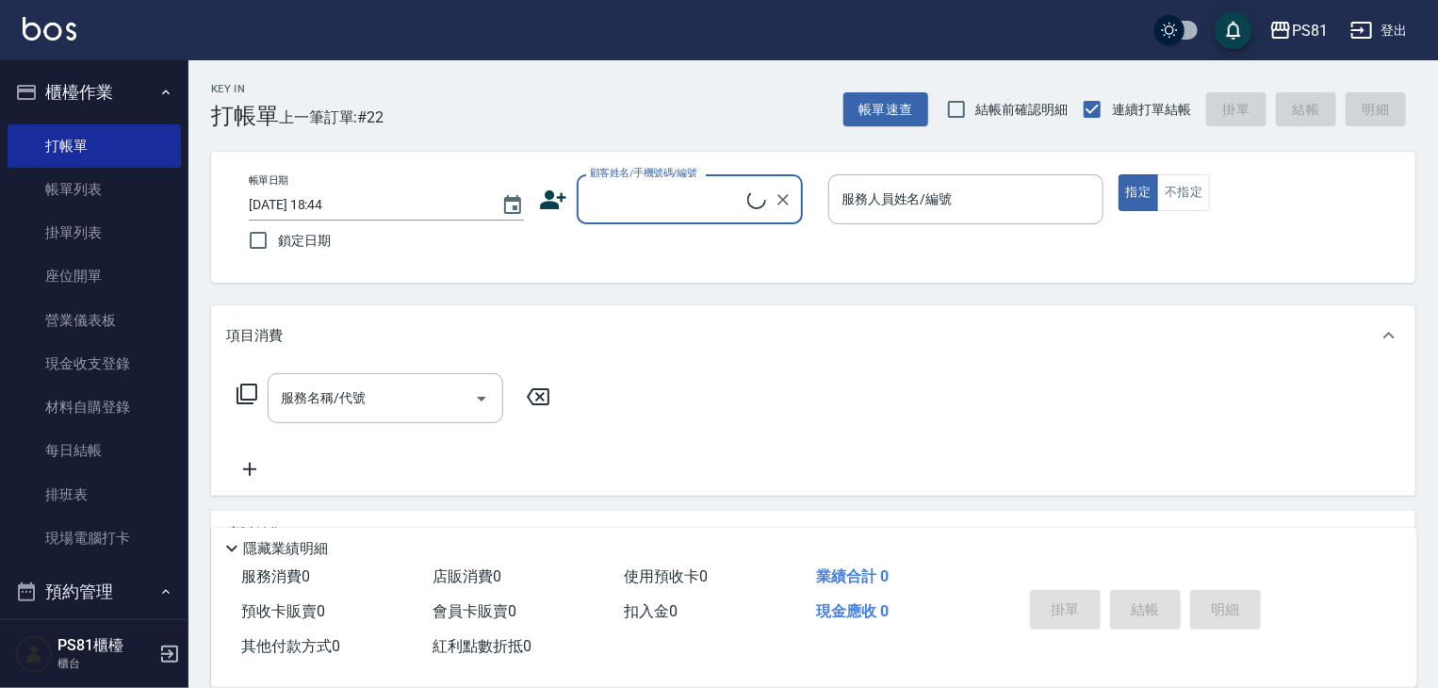
click at [284, 135] on div "Key In 打帳單 上一筆訂單:#22 帳單速查 結帳前確認明細 連續打單結帳 掛單 結帳 明細 帳單日期 [DATE] 18:44 鎖定日期 顧客姓名/手…" at bounding box center [812, 487] width 1249 height 855
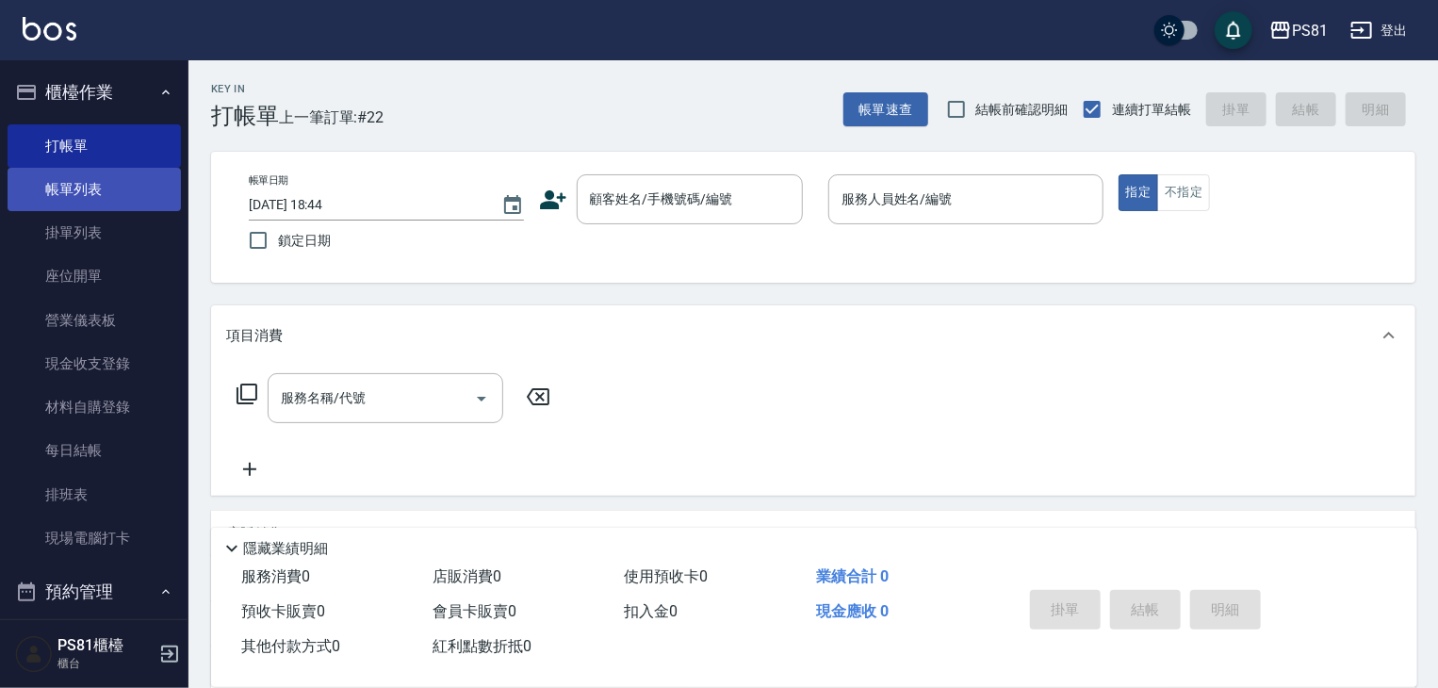
click at [119, 197] on link "帳單列表" at bounding box center [94, 189] width 173 height 43
